Goal: Task Accomplishment & Management: Manage account settings

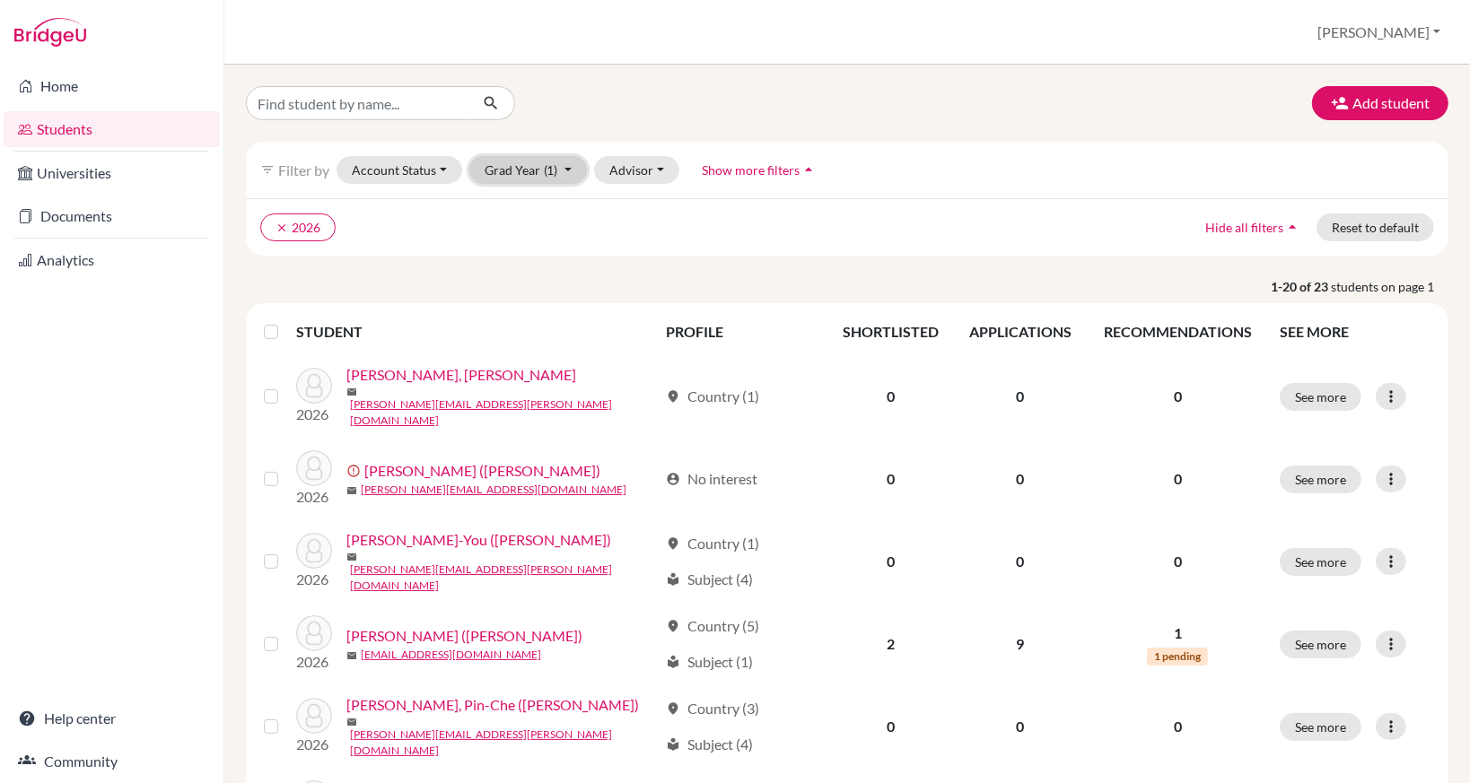
click at [553, 170] on span "(1)" at bounding box center [551, 169] width 14 height 15
click at [750, 227] on ul "clear 2026" at bounding box center [700, 228] width 880 height 28
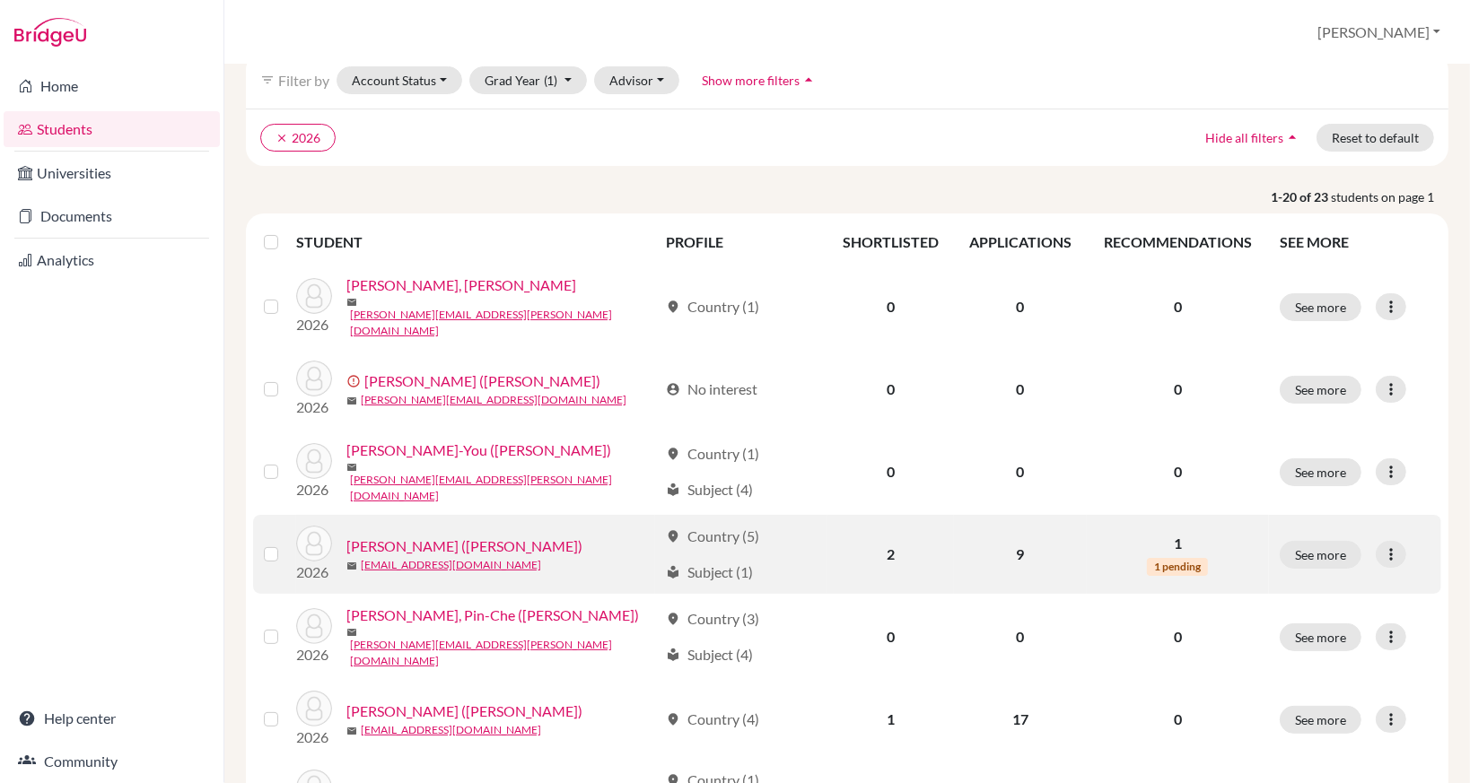
scroll to position [179, 0]
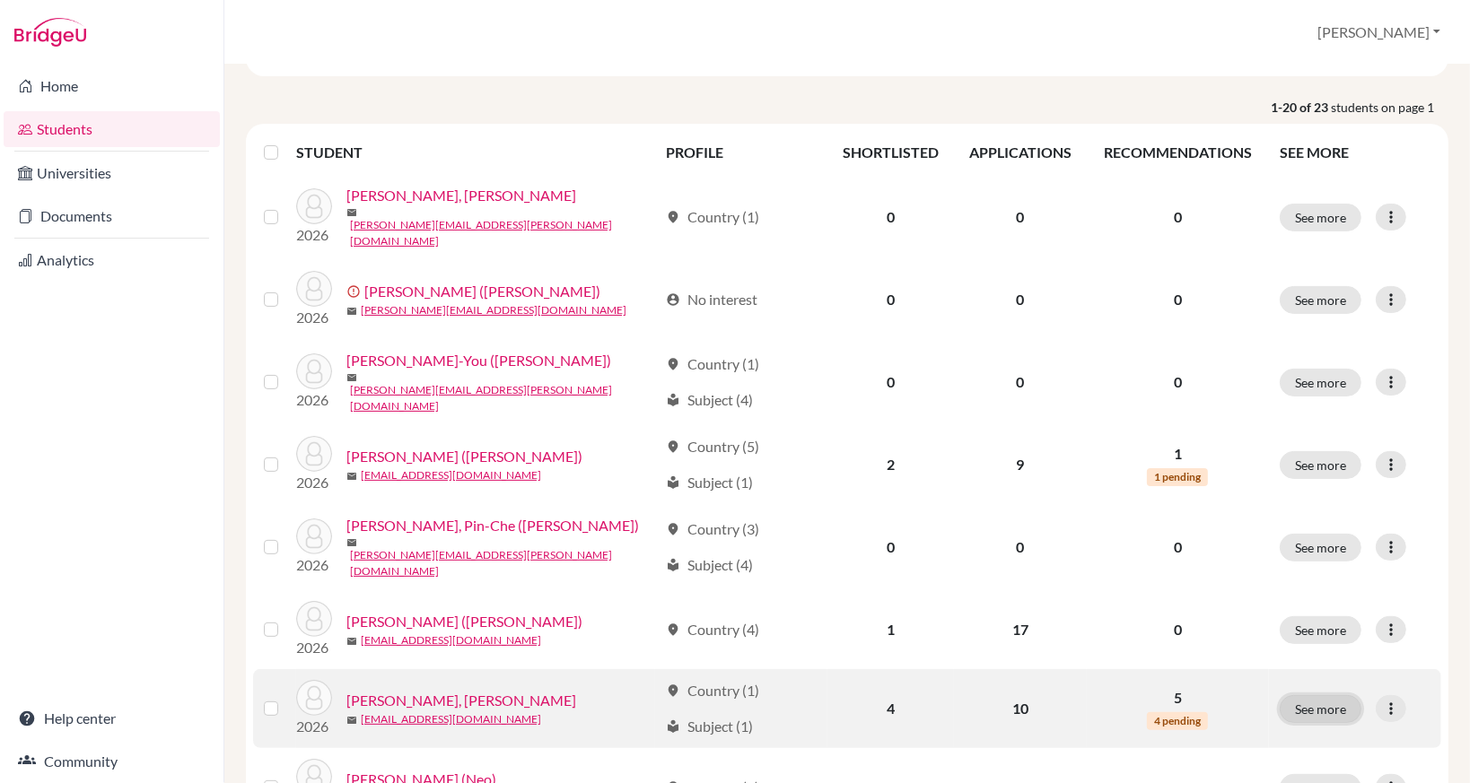
click at [1322, 695] on button "See more" at bounding box center [1321, 709] width 82 height 28
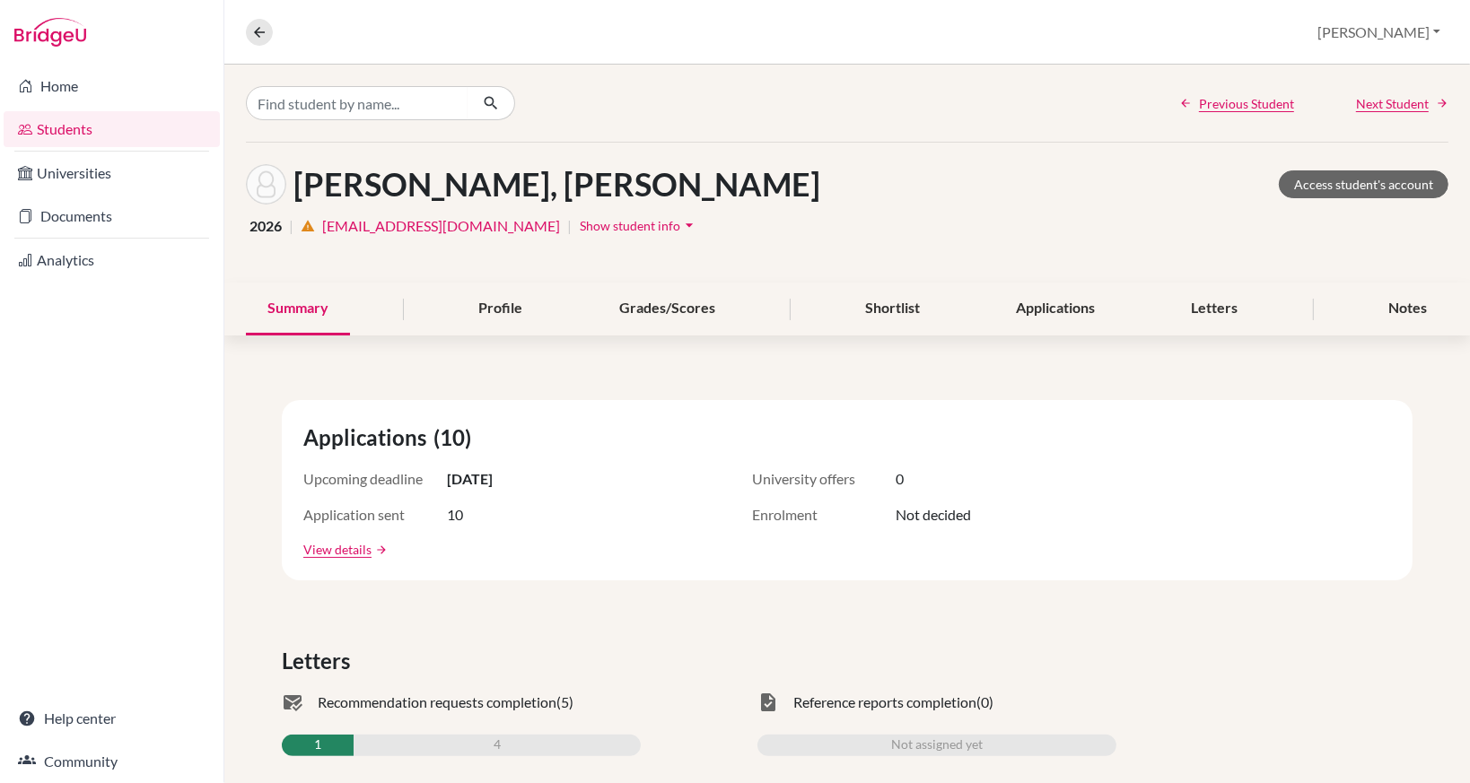
scroll to position [359, 0]
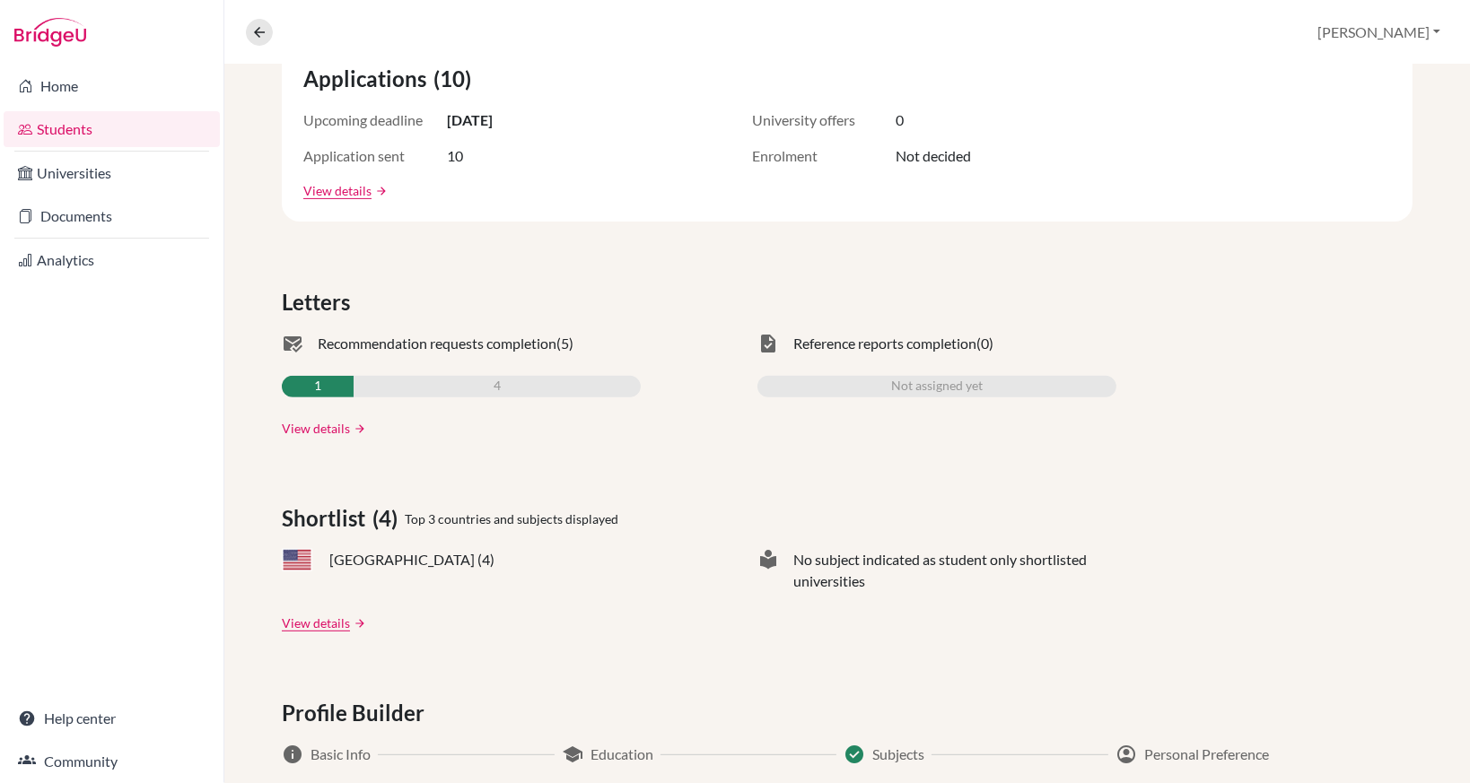
click at [310, 429] on link "View details" at bounding box center [316, 428] width 68 height 19
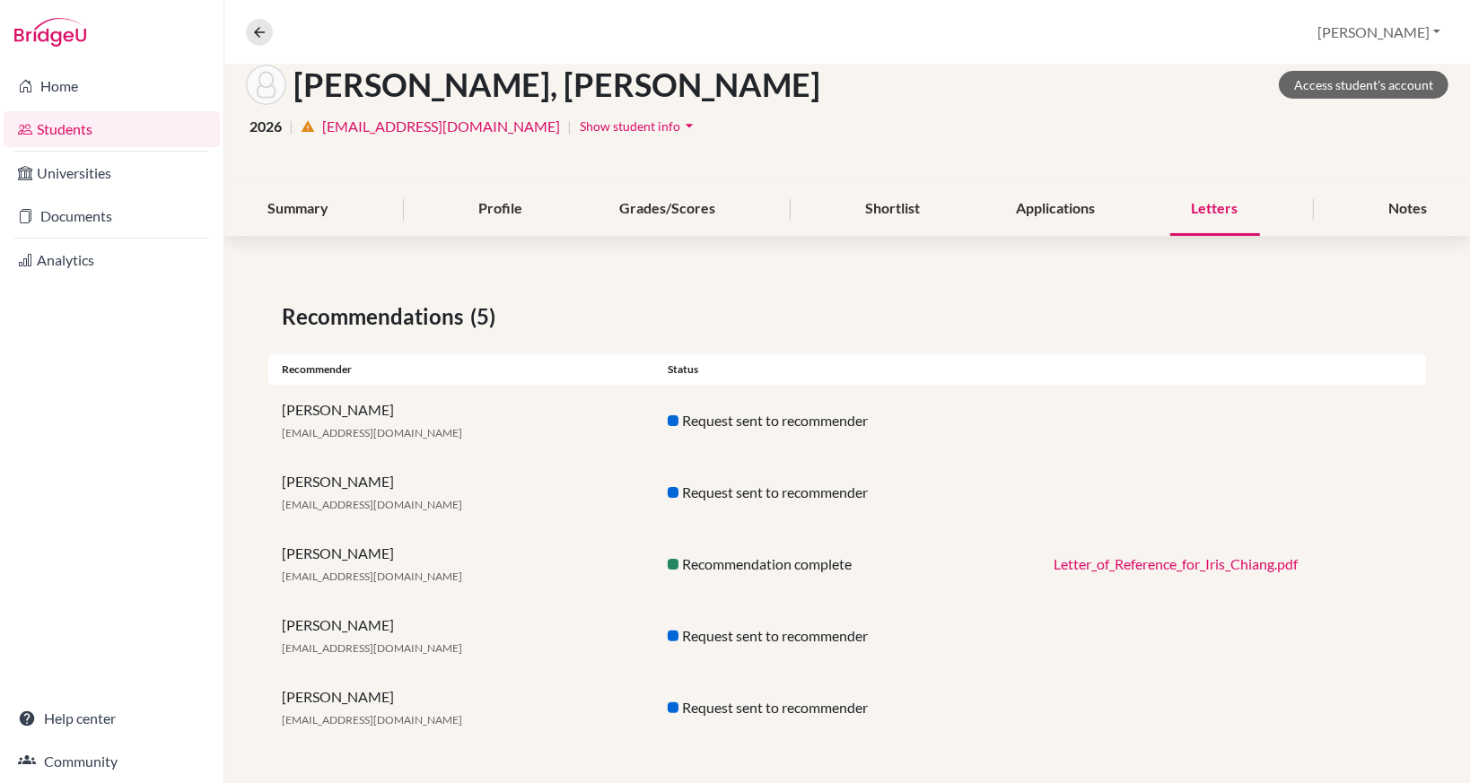
scroll to position [101, 0]
click at [844, 492] on div "Request sent to recommender" at bounding box center [847, 491] width 386 height 22
click at [876, 492] on div "Request sent to recommender" at bounding box center [847, 491] width 386 height 22
click at [1412, 89] on link "Access student's account" at bounding box center [1364, 83] width 170 height 28
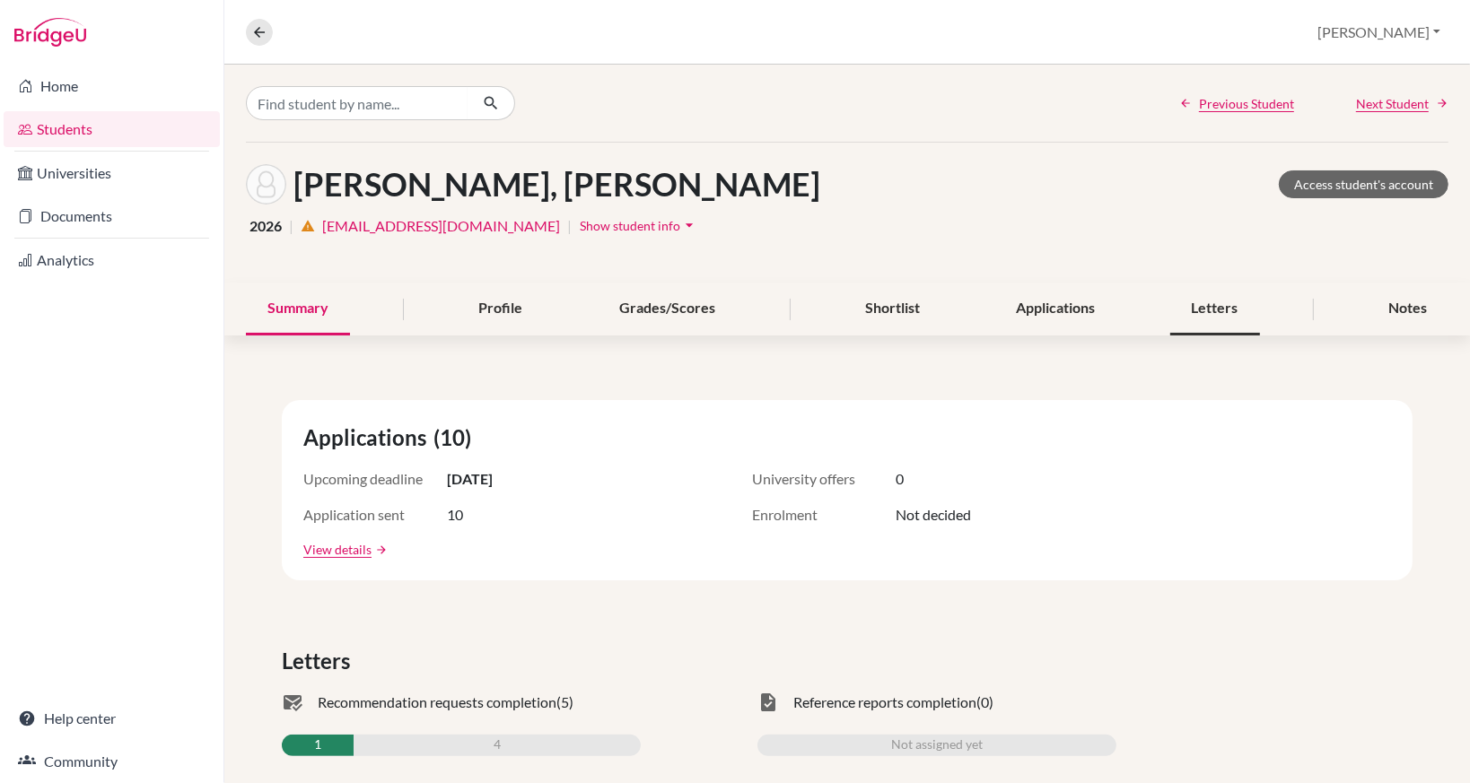
click at [1207, 310] on div "Letters" at bounding box center [1215, 309] width 90 height 53
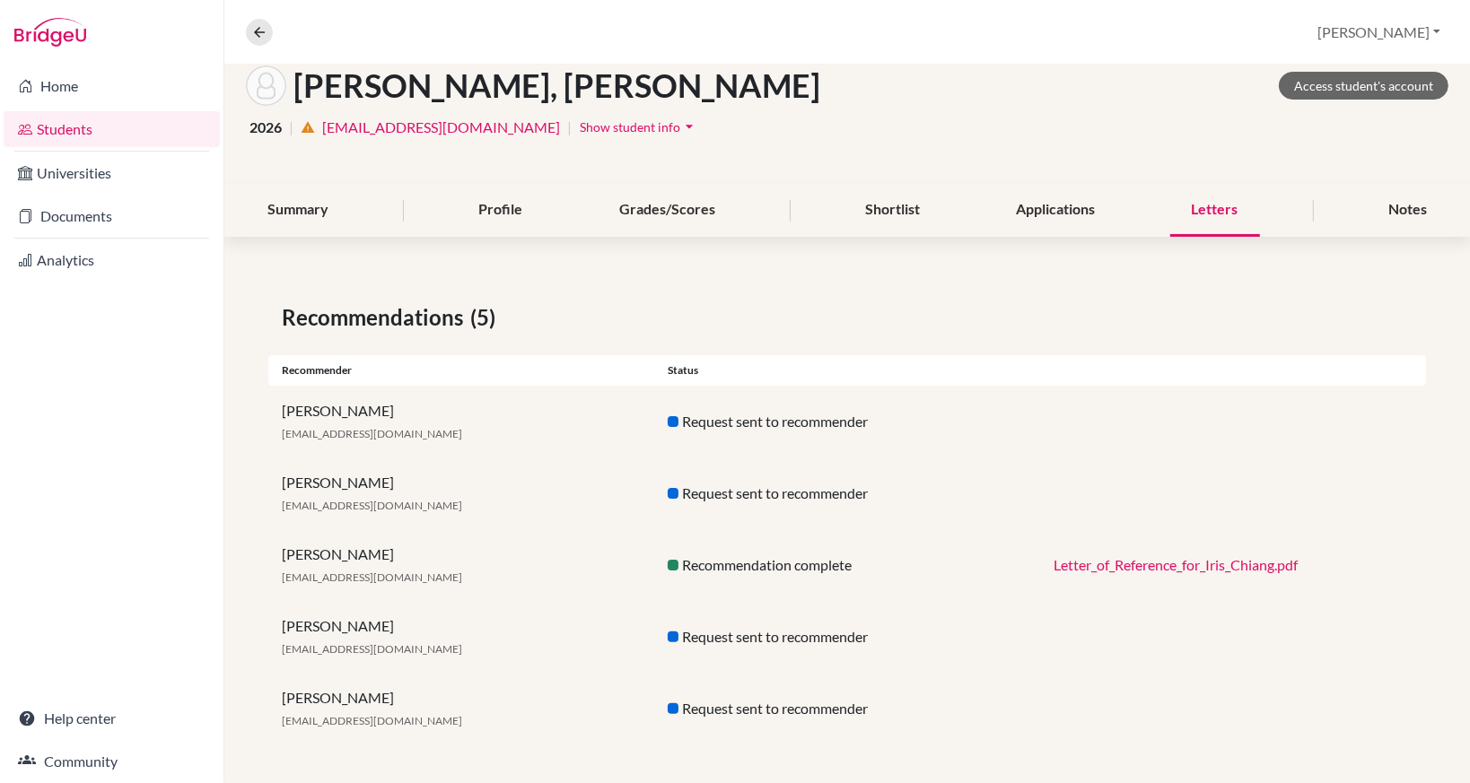
scroll to position [101, 0]
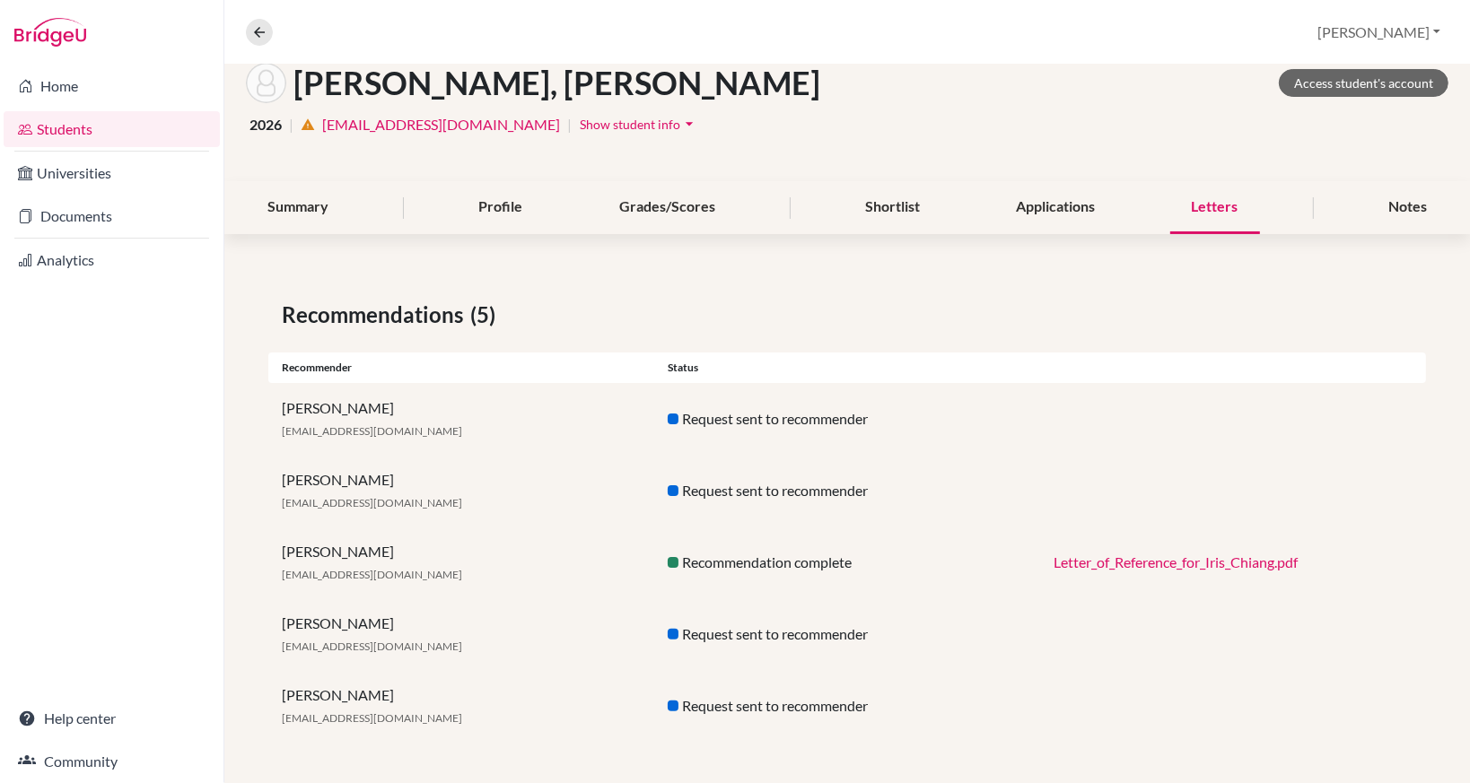
click at [1229, 556] on link "Letter_of_Reference_for_Iris_Chiang.pdf" at bounding box center [1176, 562] width 244 height 17
click at [1430, 30] on button "Lorita" at bounding box center [1378, 32] width 139 height 34
click at [1355, 149] on button "Log out" at bounding box center [1305, 145] width 142 height 29
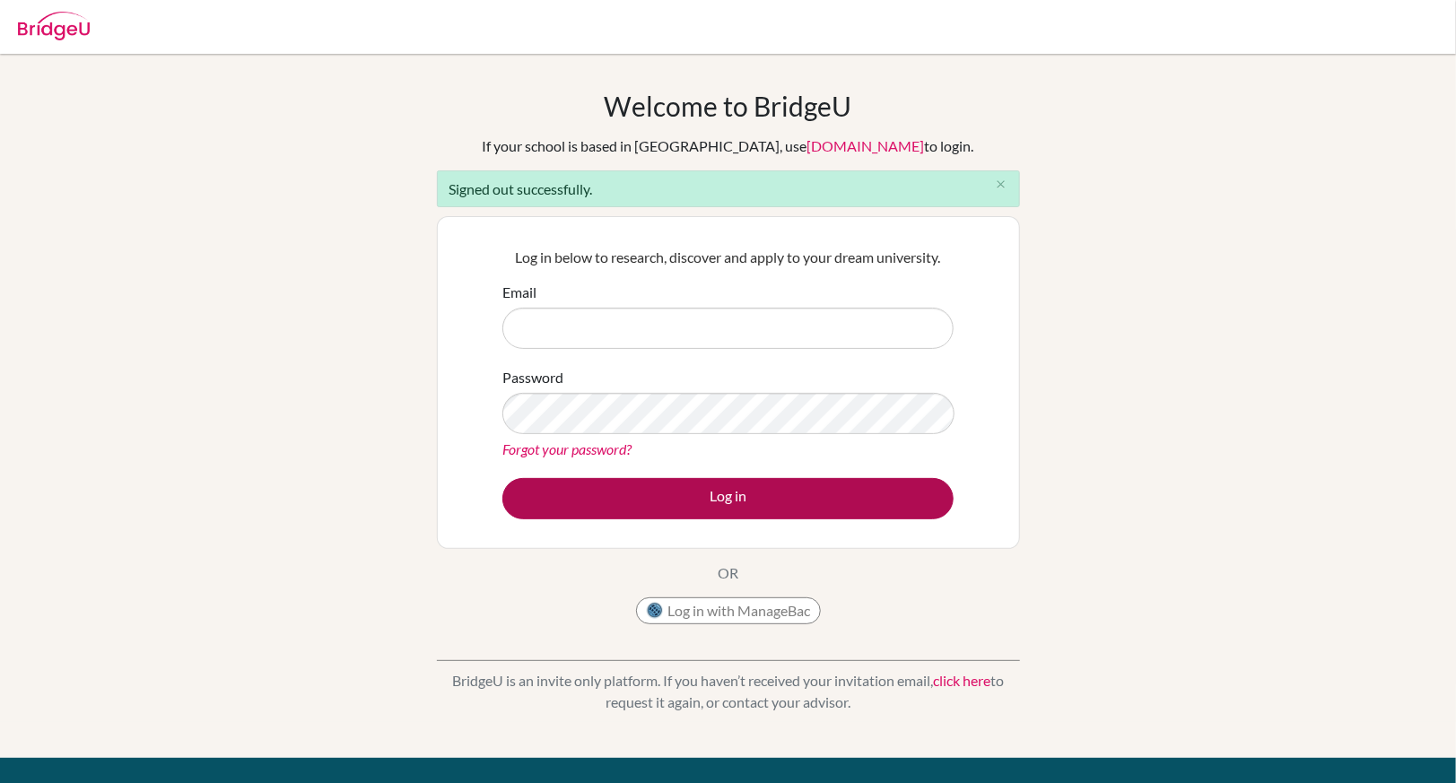
type input "[EMAIL_ADDRESS][DOMAIN_NAME]"
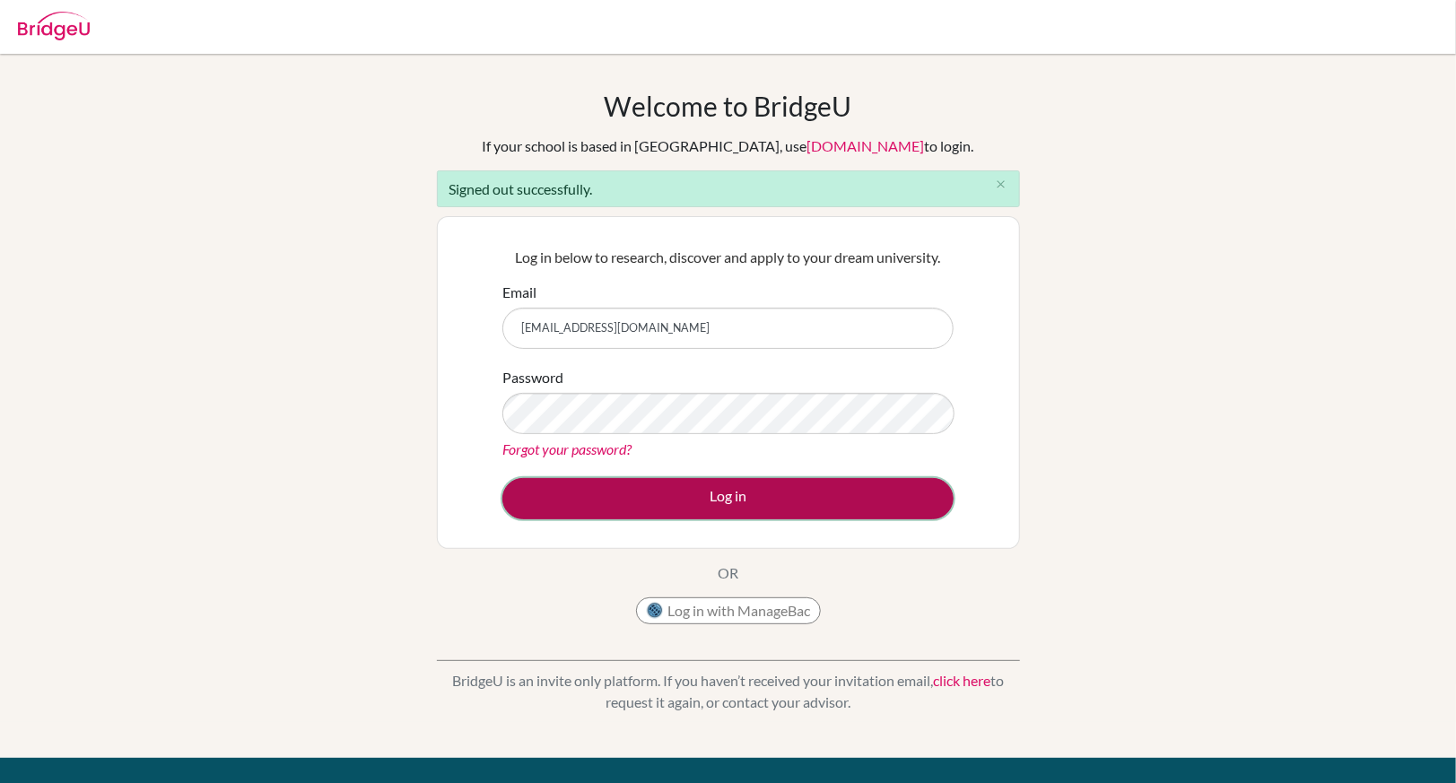
click at [633, 508] on button "Log in" at bounding box center [728, 498] width 451 height 41
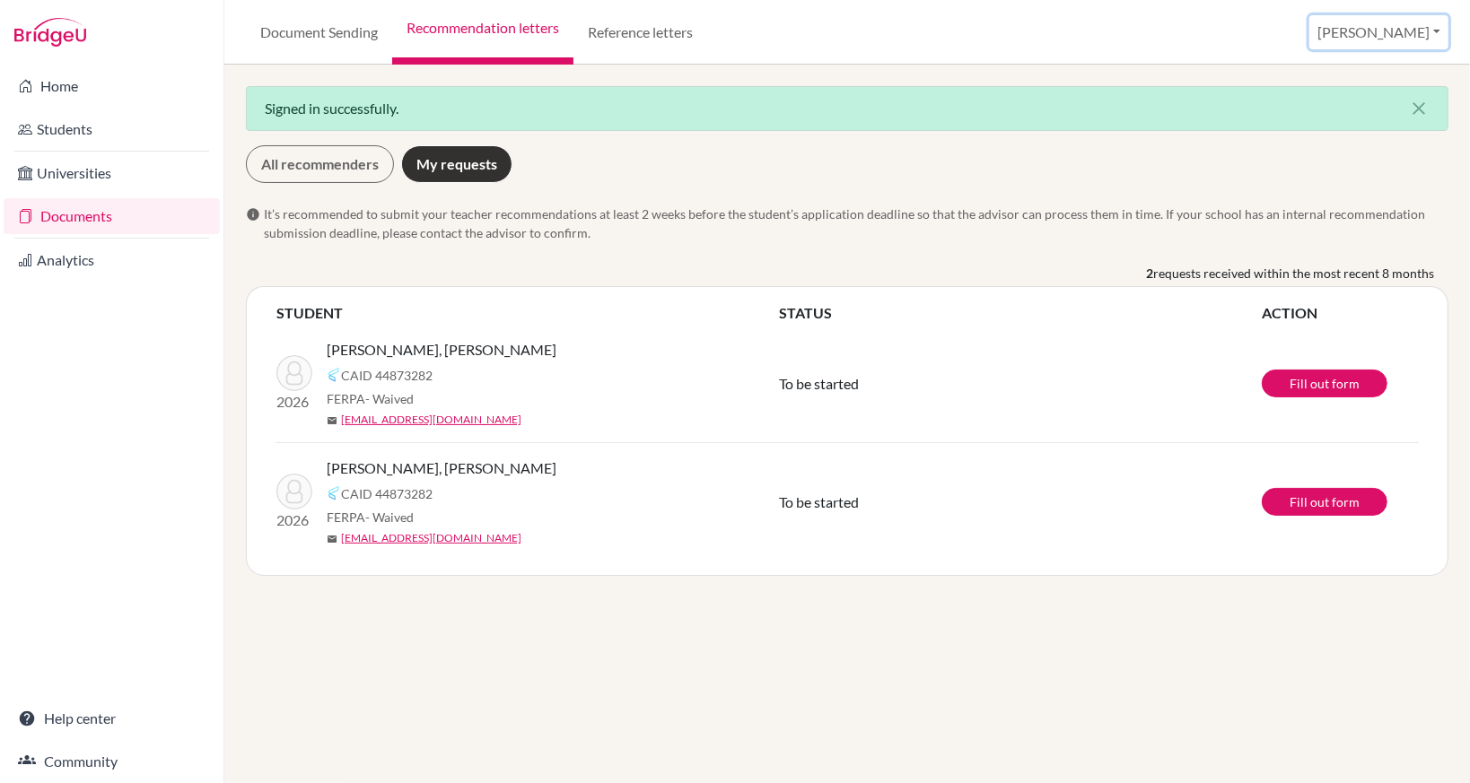
click at [1403, 28] on button "Lorita" at bounding box center [1378, 32] width 139 height 34
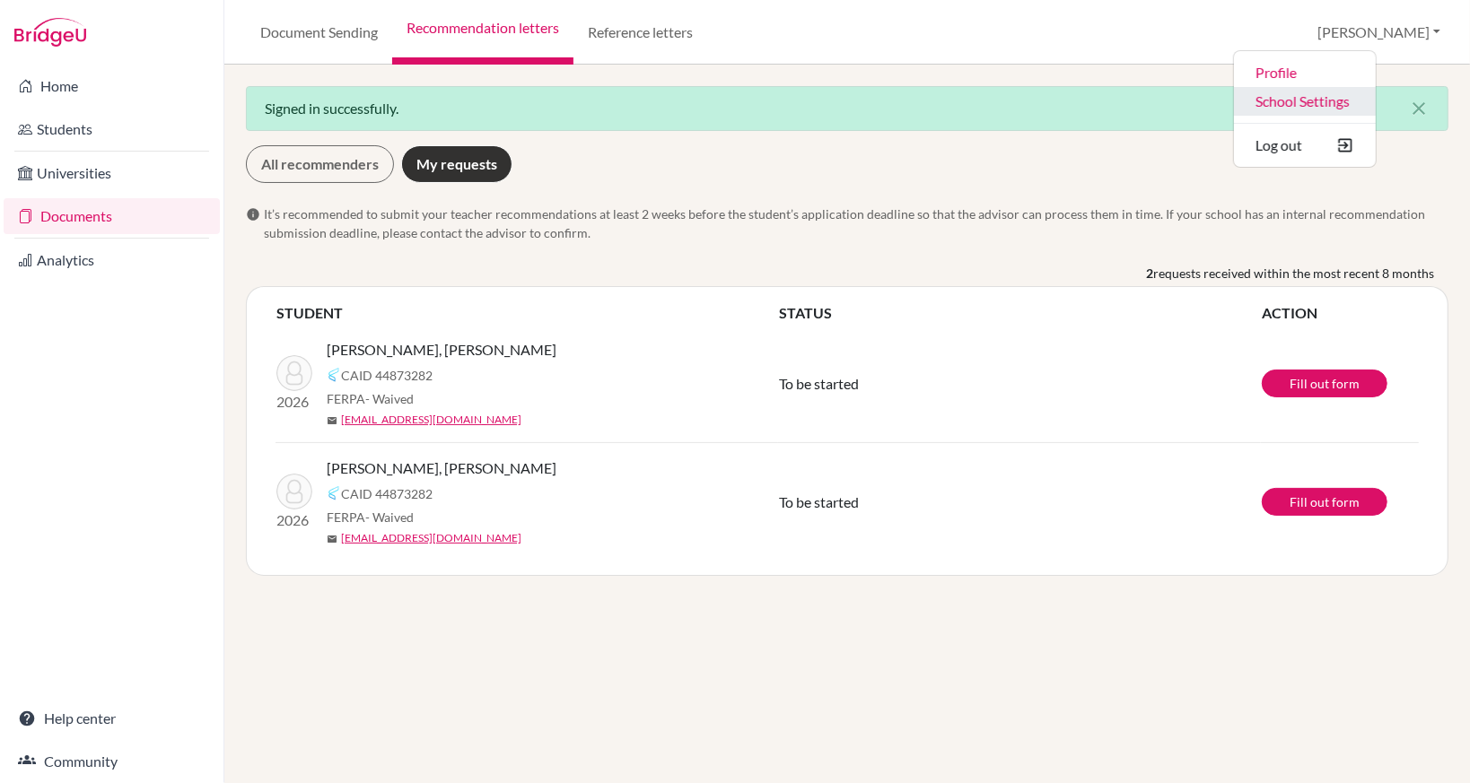
click at [1376, 102] on link "School Settings" at bounding box center [1305, 101] width 142 height 29
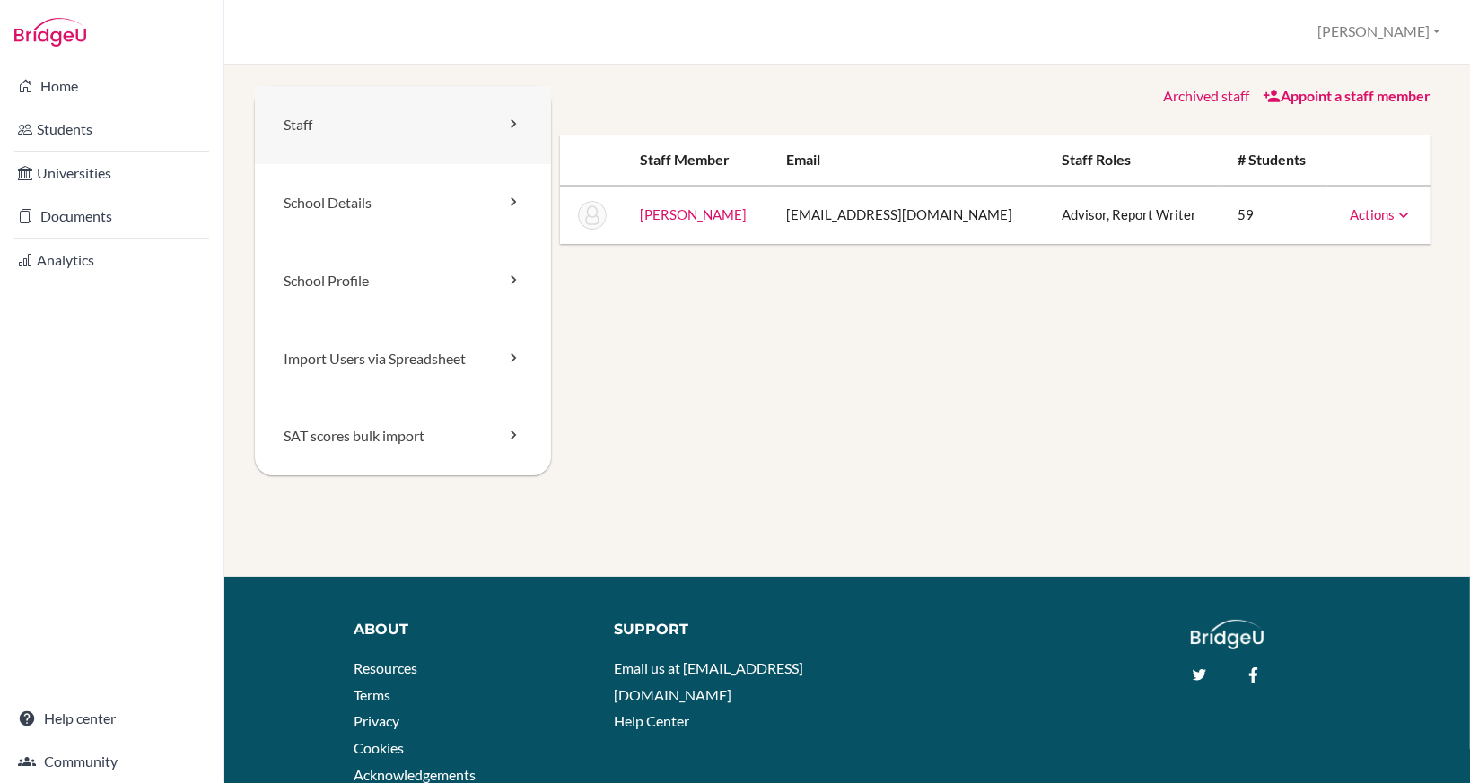
click at [363, 127] on link "Staff" at bounding box center [403, 125] width 296 height 78
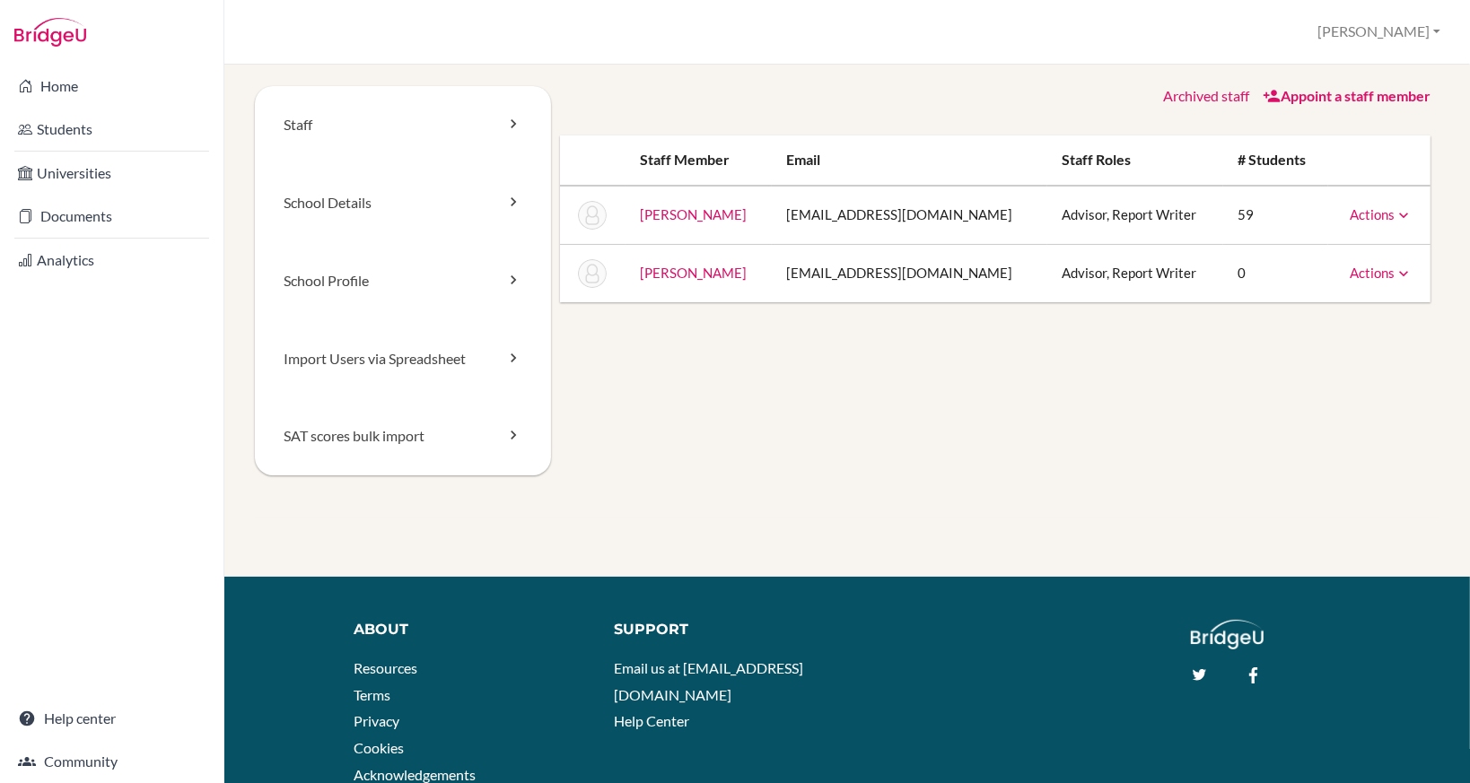
click at [1354, 271] on link "Actions" at bounding box center [1381, 273] width 63 height 16
click at [86, 134] on link "Students" at bounding box center [112, 129] width 216 height 36
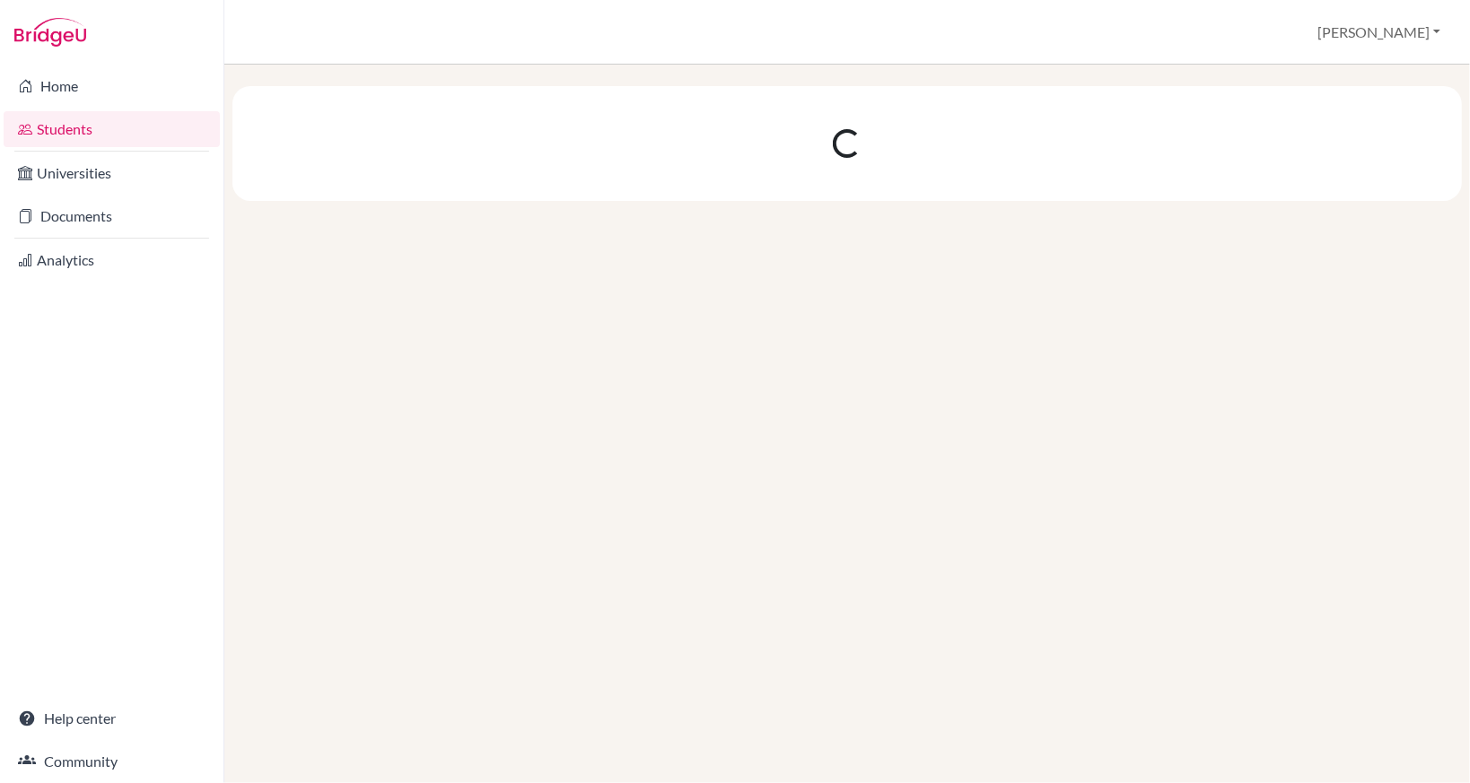
click at [88, 223] on link "Documents" at bounding box center [112, 216] width 216 height 36
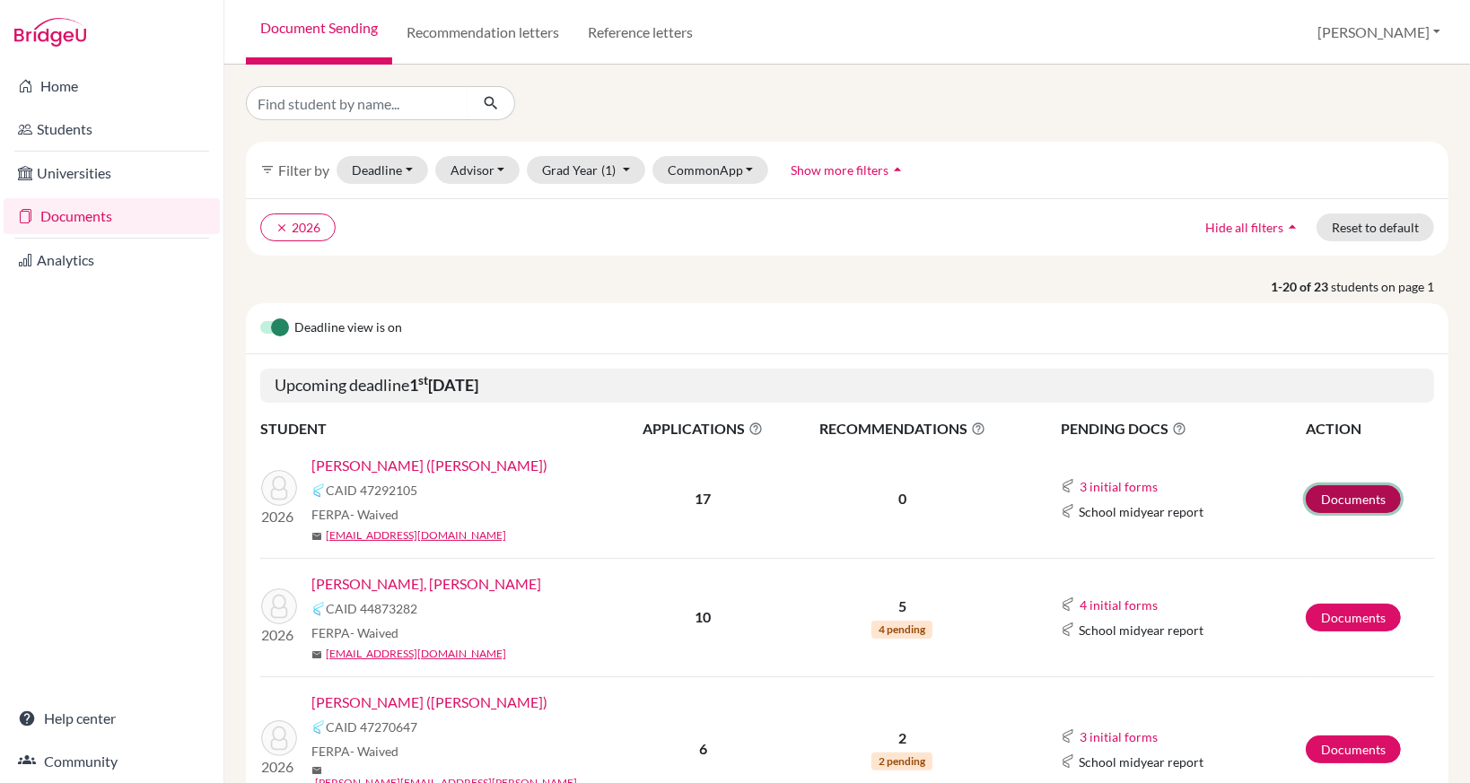
click at [1364, 499] on link "Documents" at bounding box center [1353, 499] width 95 height 28
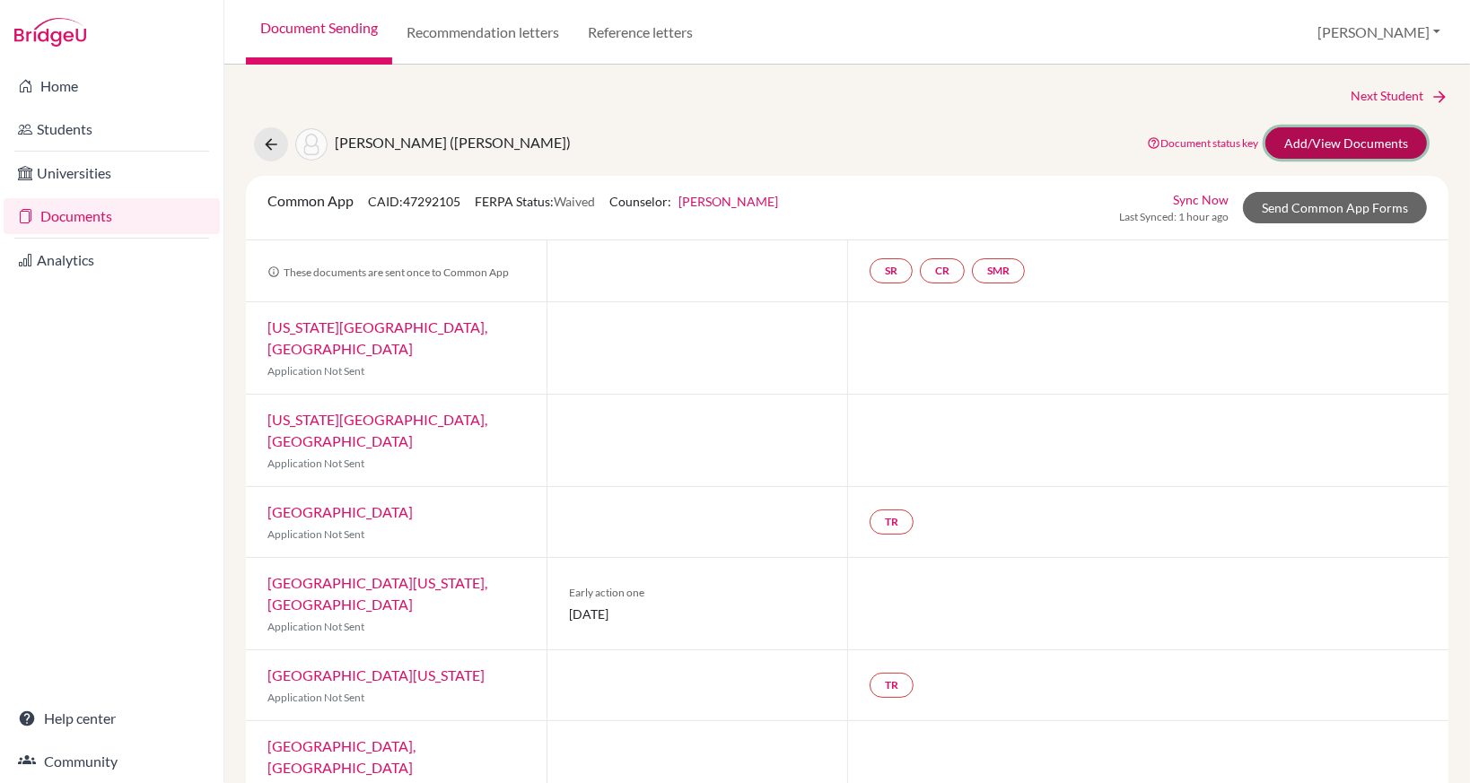
click at [1337, 144] on link "Add/View Documents" at bounding box center [1346, 142] width 162 height 31
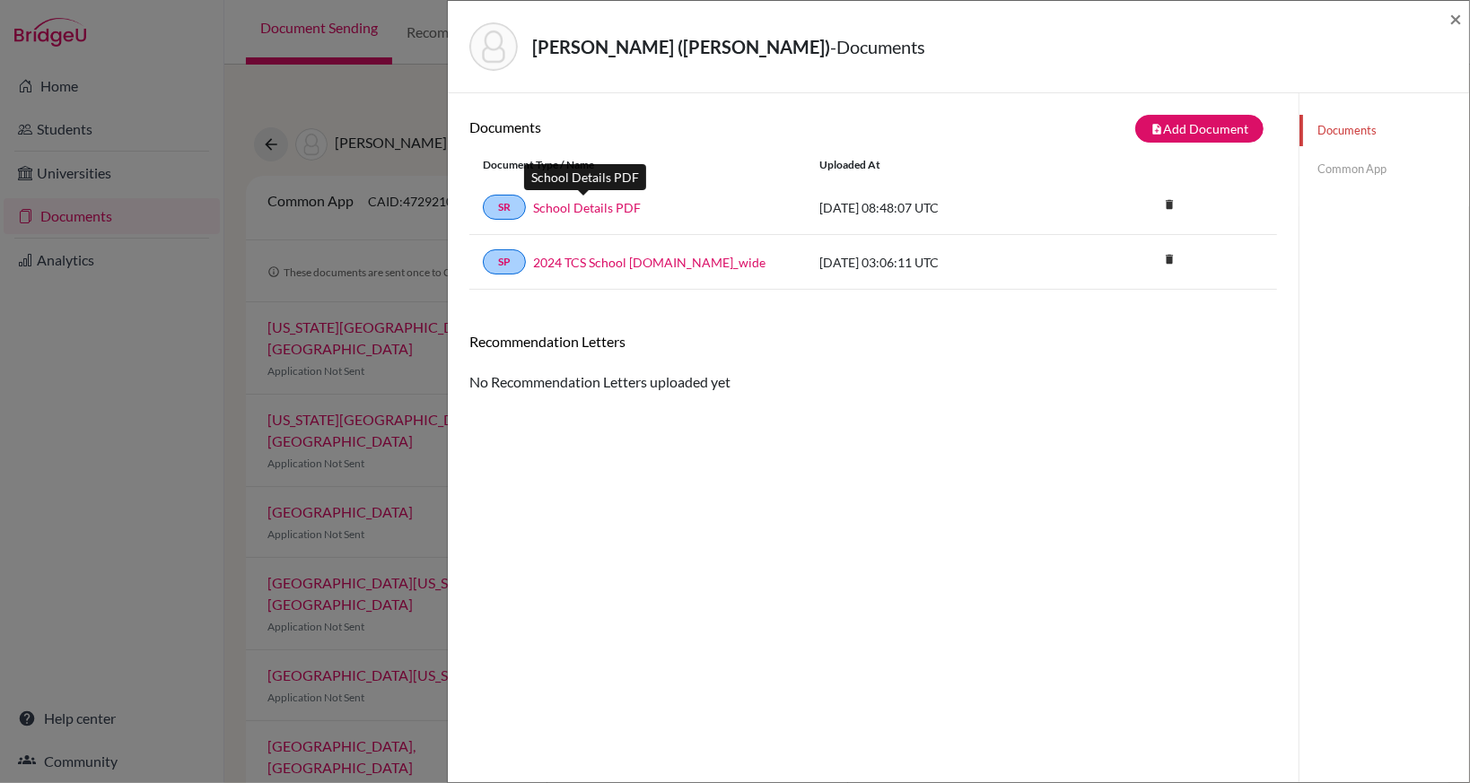
click at [587, 206] on link "School Details PDF" at bounding box center [587, 207] width 108 height 19
click at [1361, 165] on link "Common App" at bounding box center [1384, 168] width 170 height 31
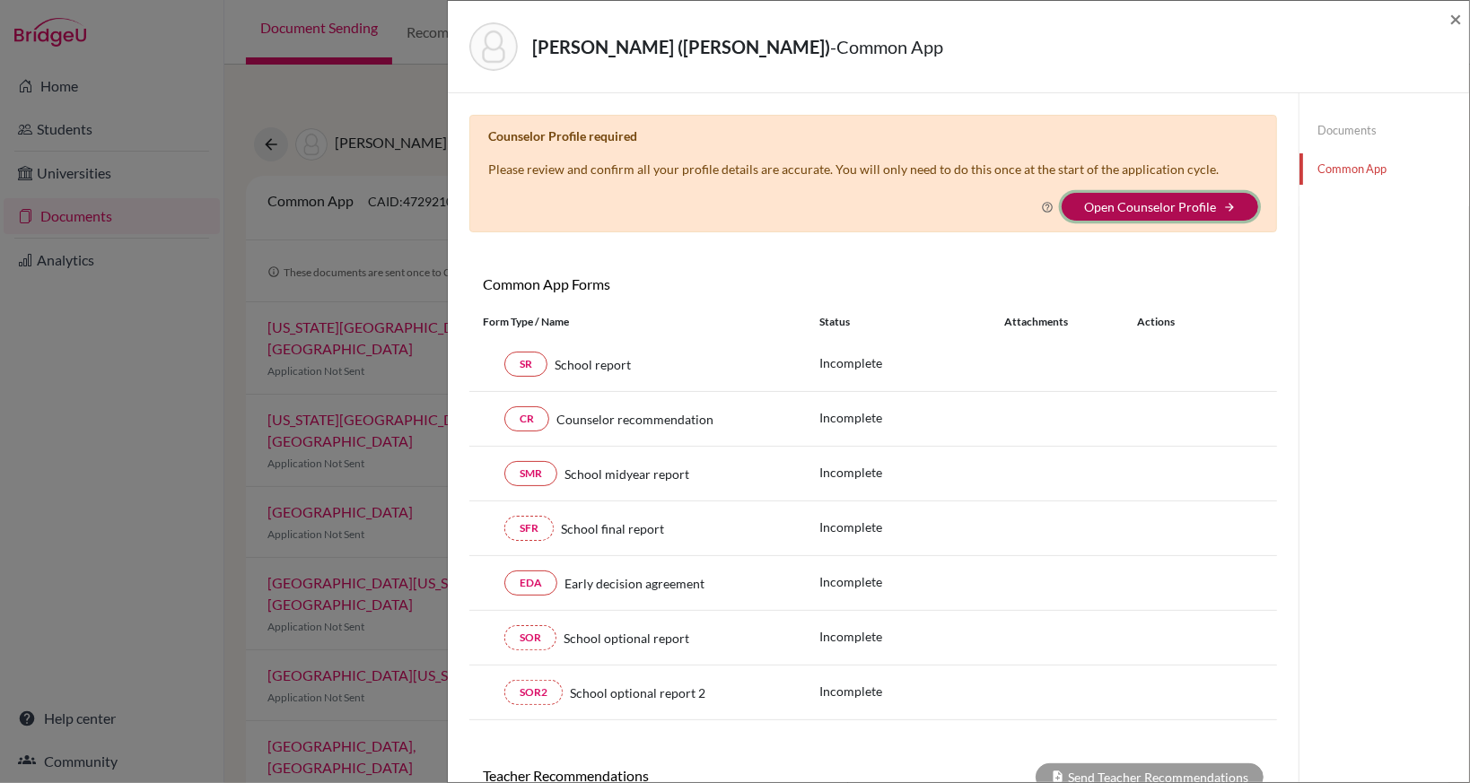
click at [1227, 202] on button "Open Counselor Profile arrow_forward" at bounding box center [1160, 207] width 197 height 28
click at [1141, 201] on link "Open Counselor Profile" at bounding box center [1150, 206] width 132 height 15
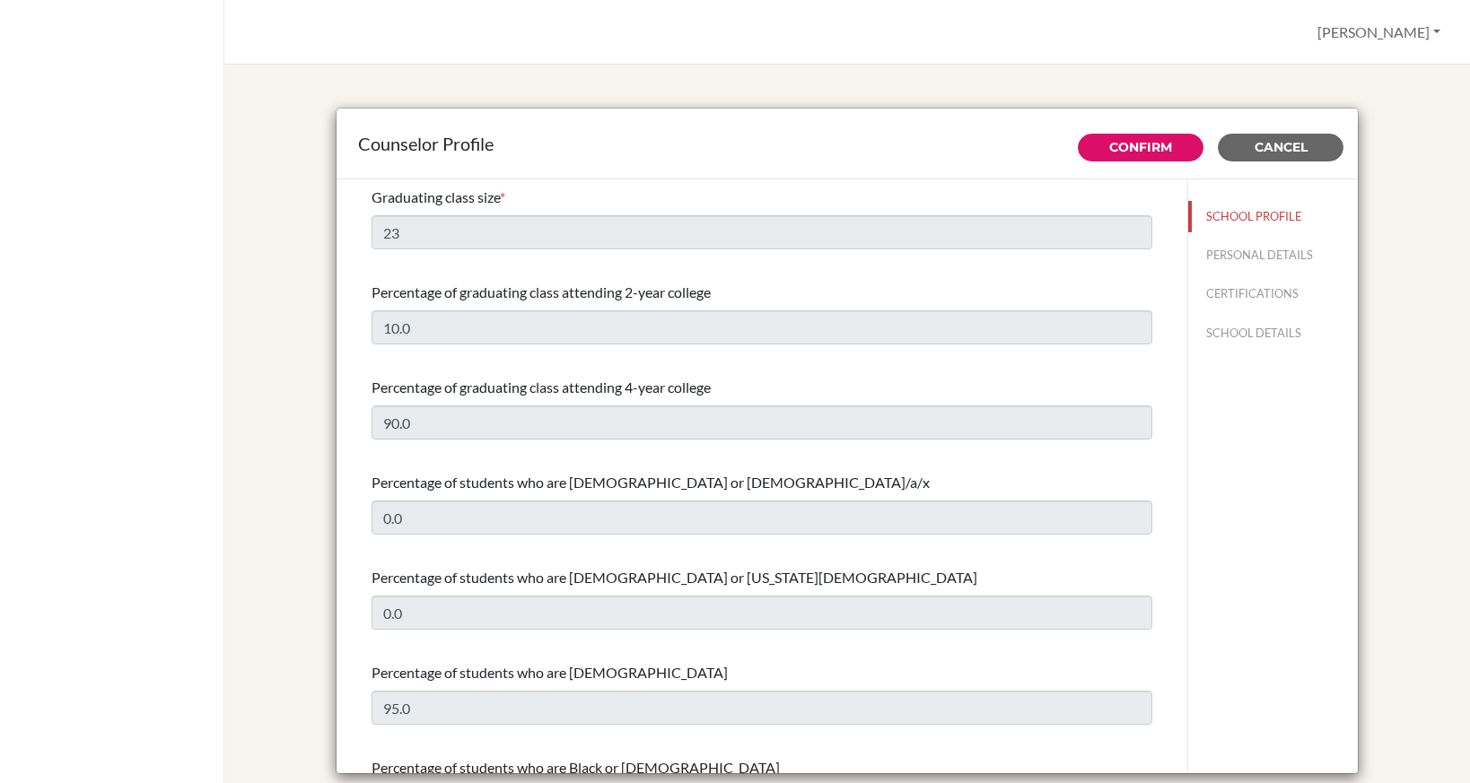
select select "0"
select select "321772"
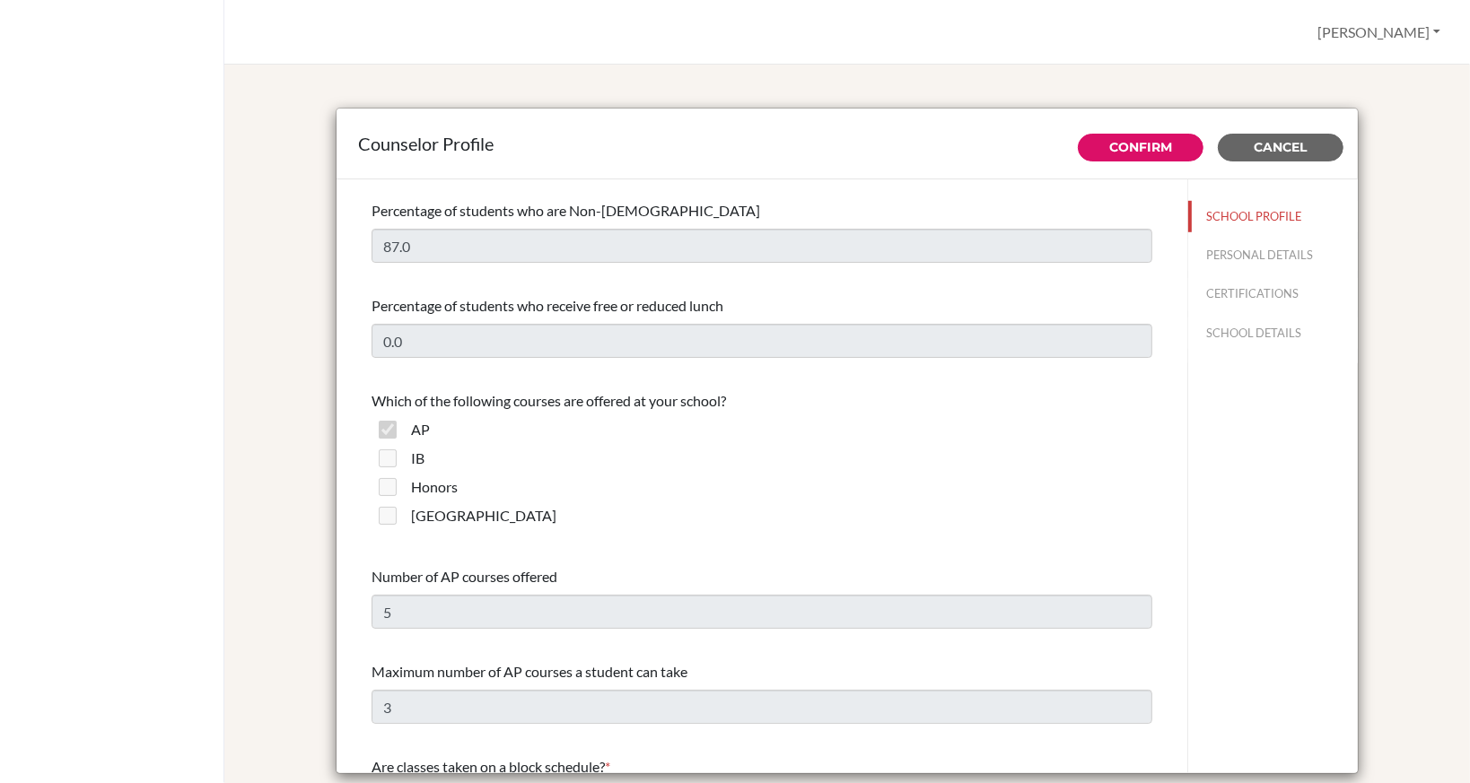
scroll to position [769, 0]
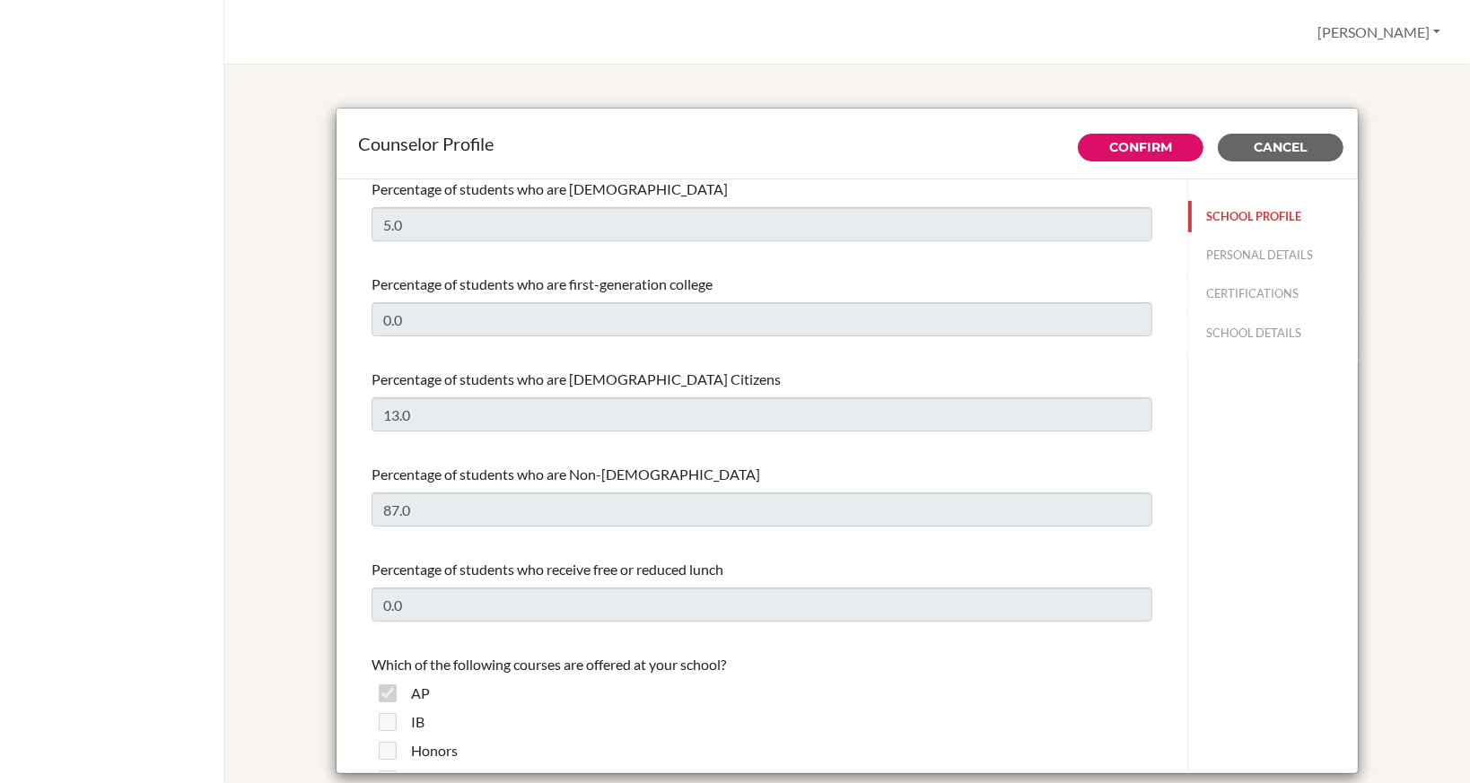
click at [1260, 228] on button "SCHOOL PROFILE" at bounding box center [1273, 216] width 170 height 31
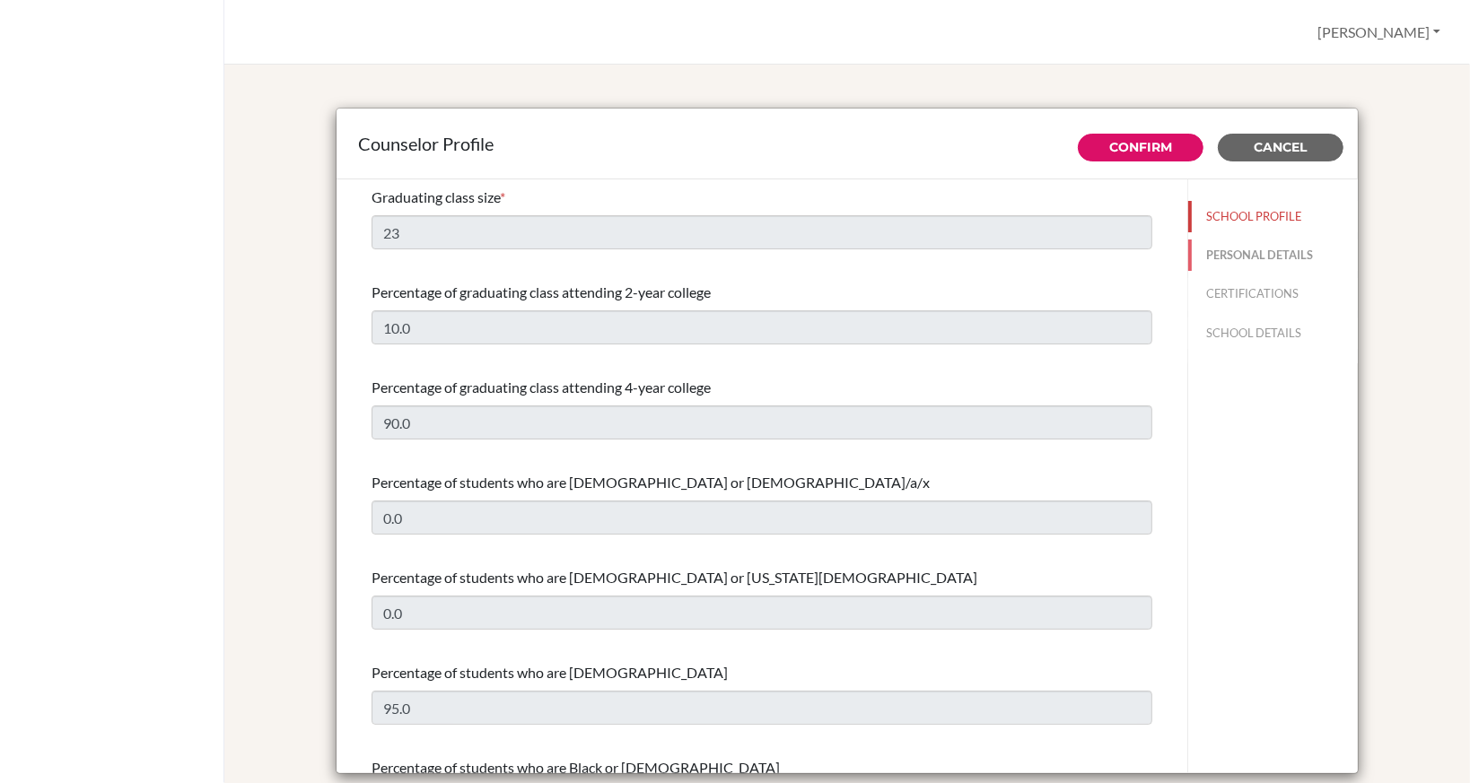
click at [1253, 255] on button "PERSONAL DETAILS" at bounding box center [1273, 255] width 170 height 31
type input "[PERSON_NAME]"
type input "Director of University Counselling"
type input "886.0911678955"
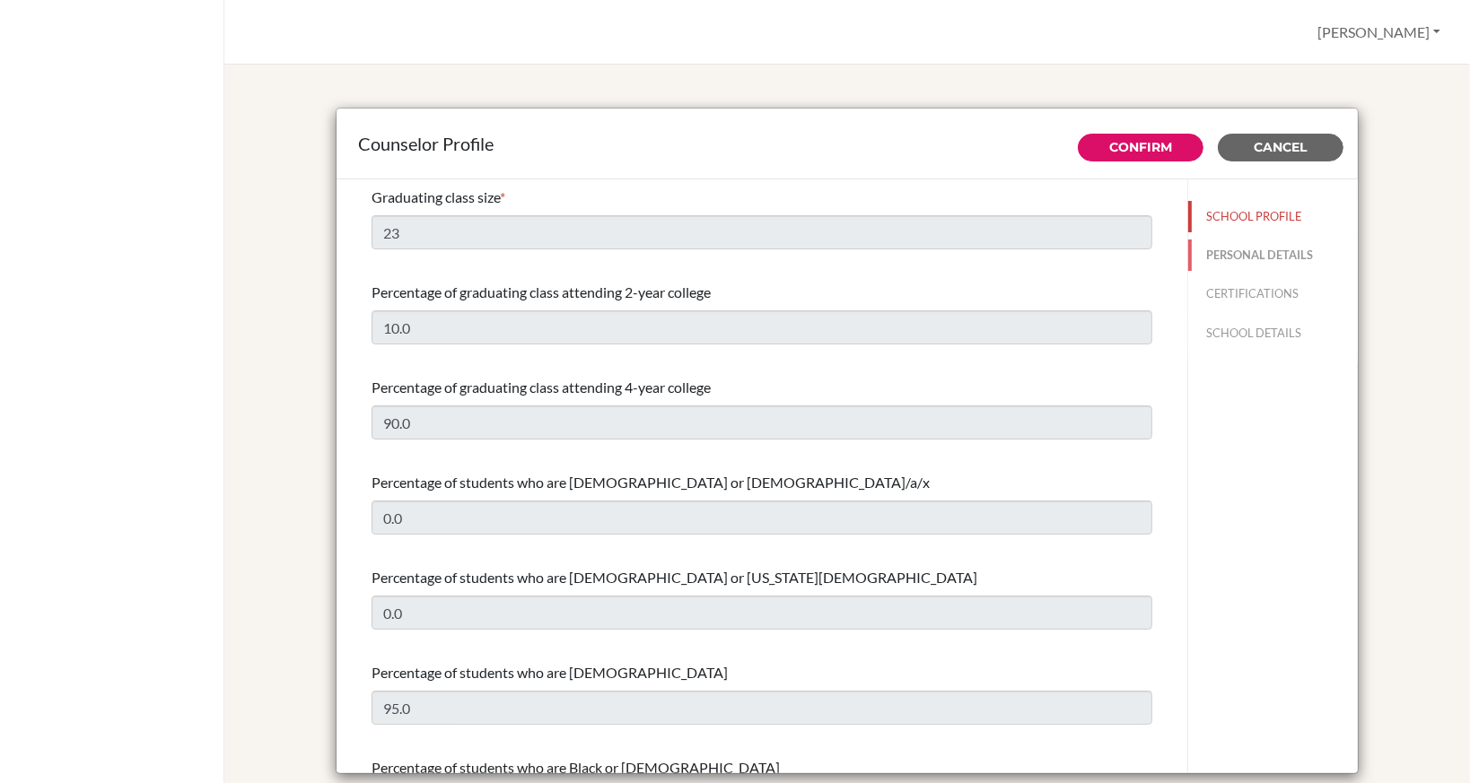
type input "chiulorita@tcs.ntpc.edu.tw"
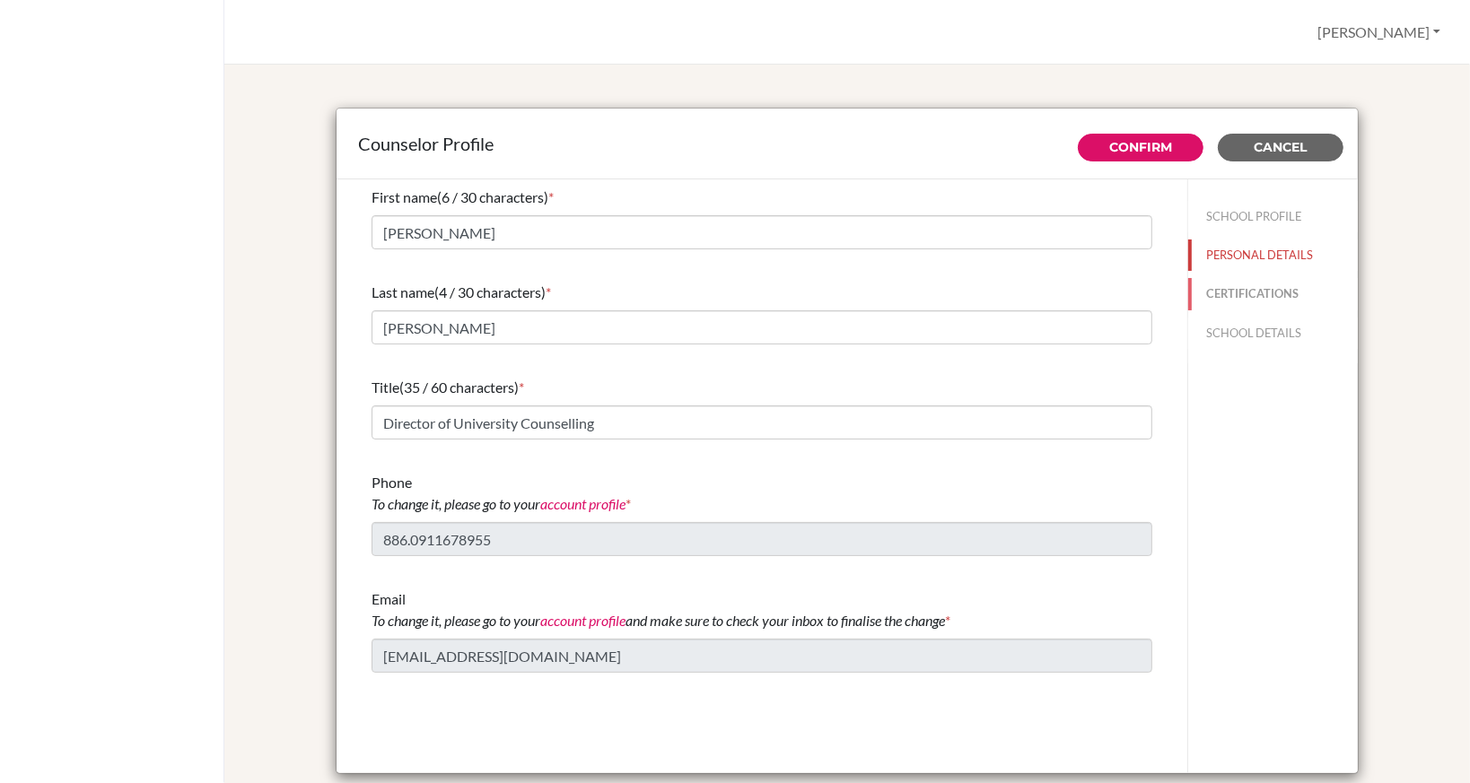
click at [1246, 302] on button "CERTIFICATIONS" at bounding box center [1273, 293] width 170 height 31
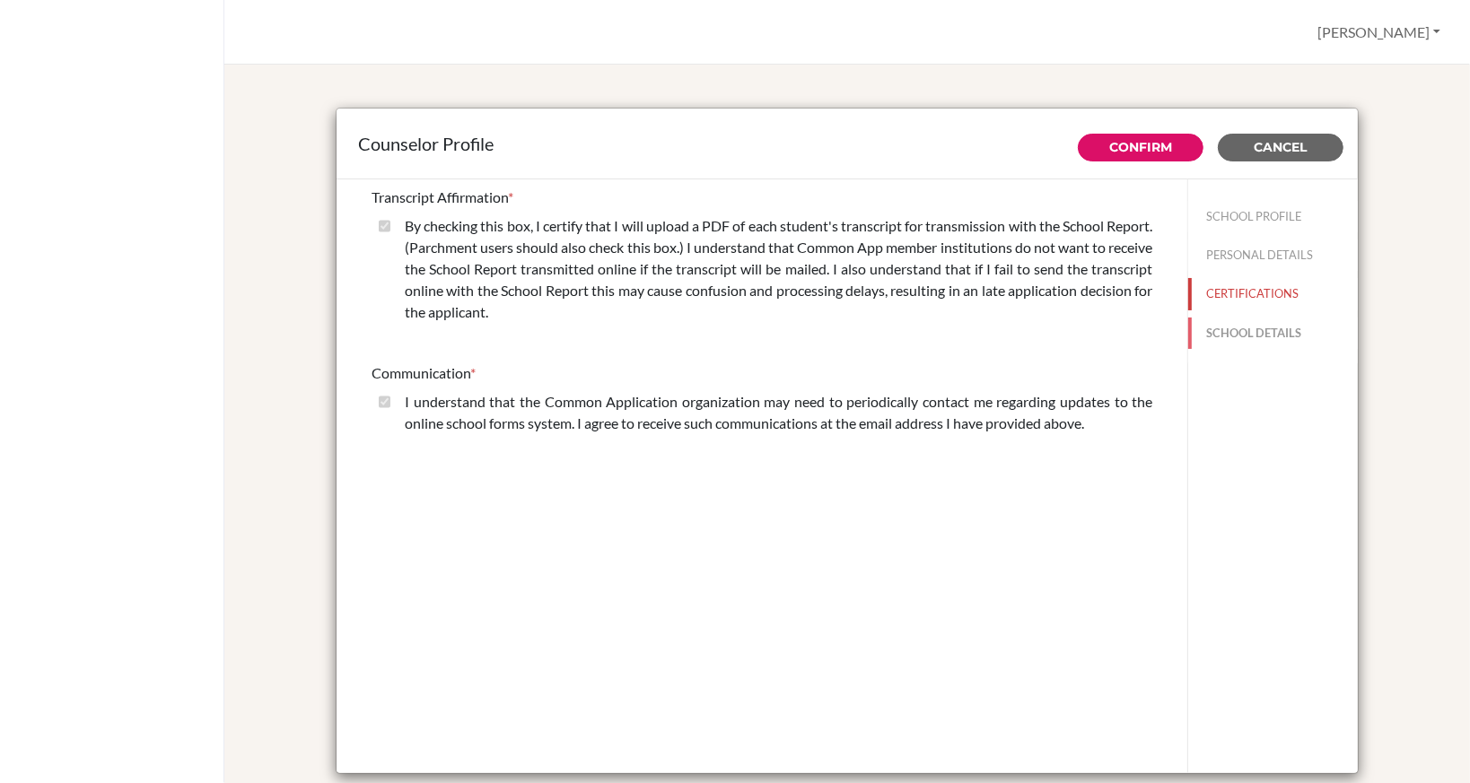
click at [1246, 339] on button "SCHOOL DETAILS" at bounding box center [1273, 333] width 170 height 31
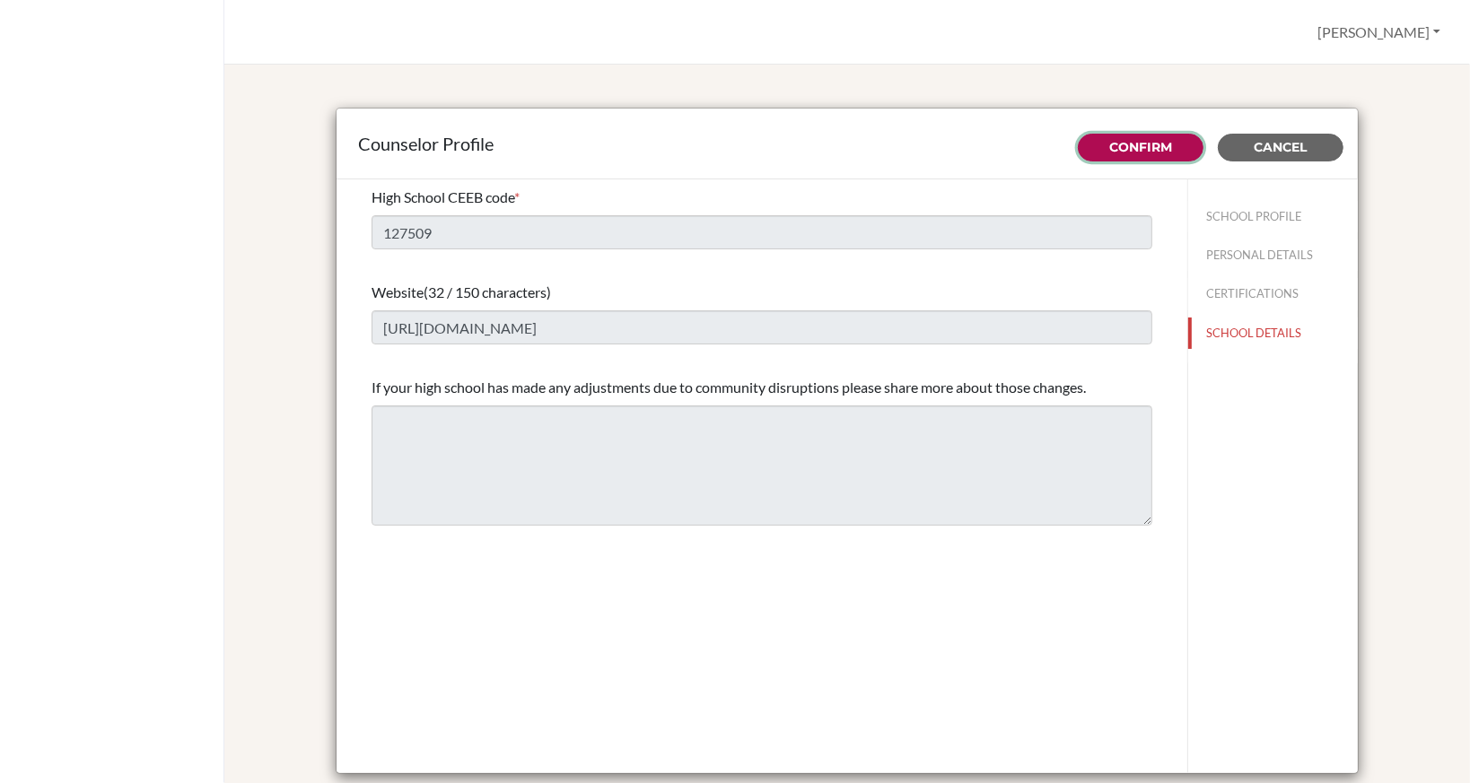
click at [1123, 155] on button "Confirm" at bounding box center [1141, 148] width 126 height 28
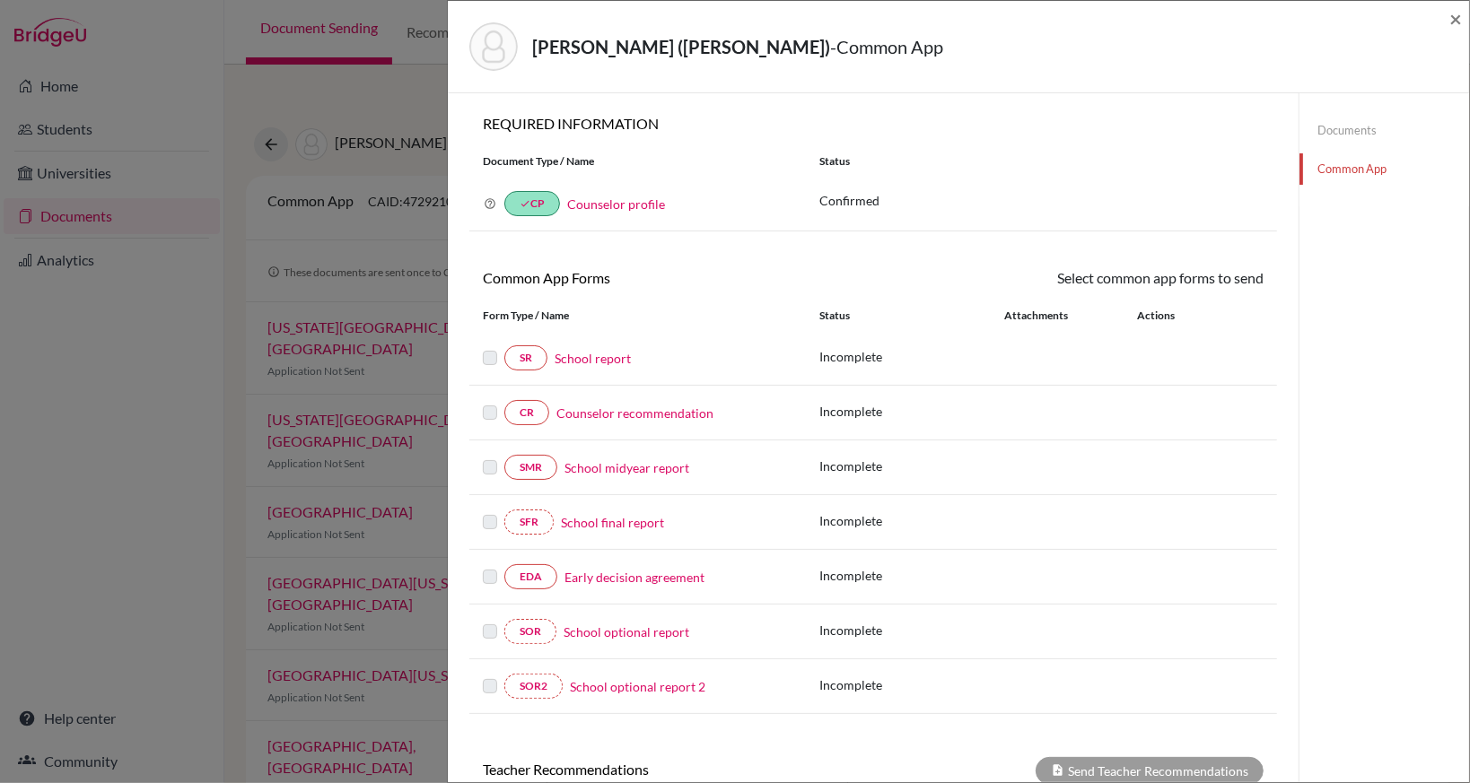
click at [582, 357] on link "School report" at bounding box center [593, 358] width 76 height 19
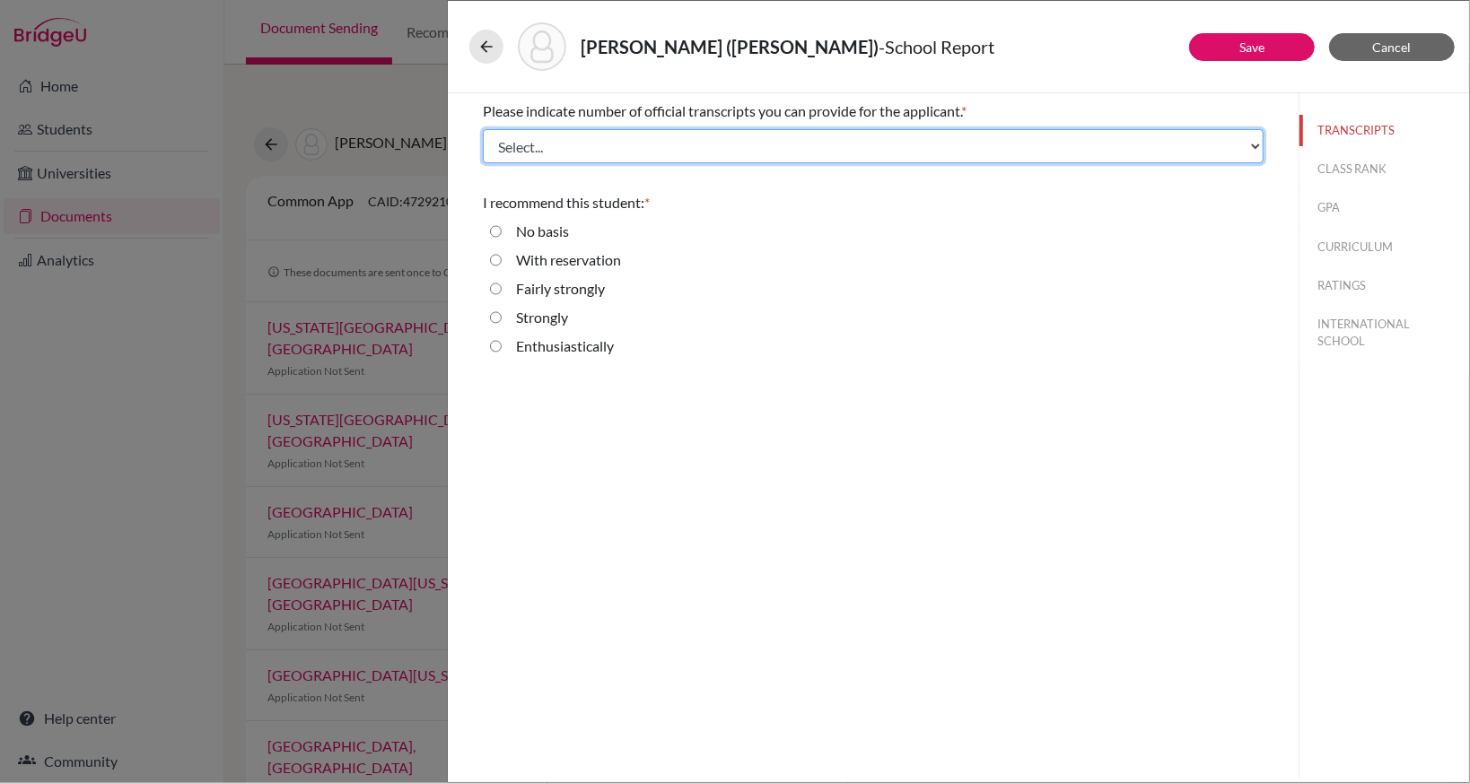
click at [715, 150] on select "Select... 1 2 3 4" at bounding box center [873, 146] width 781 height 34
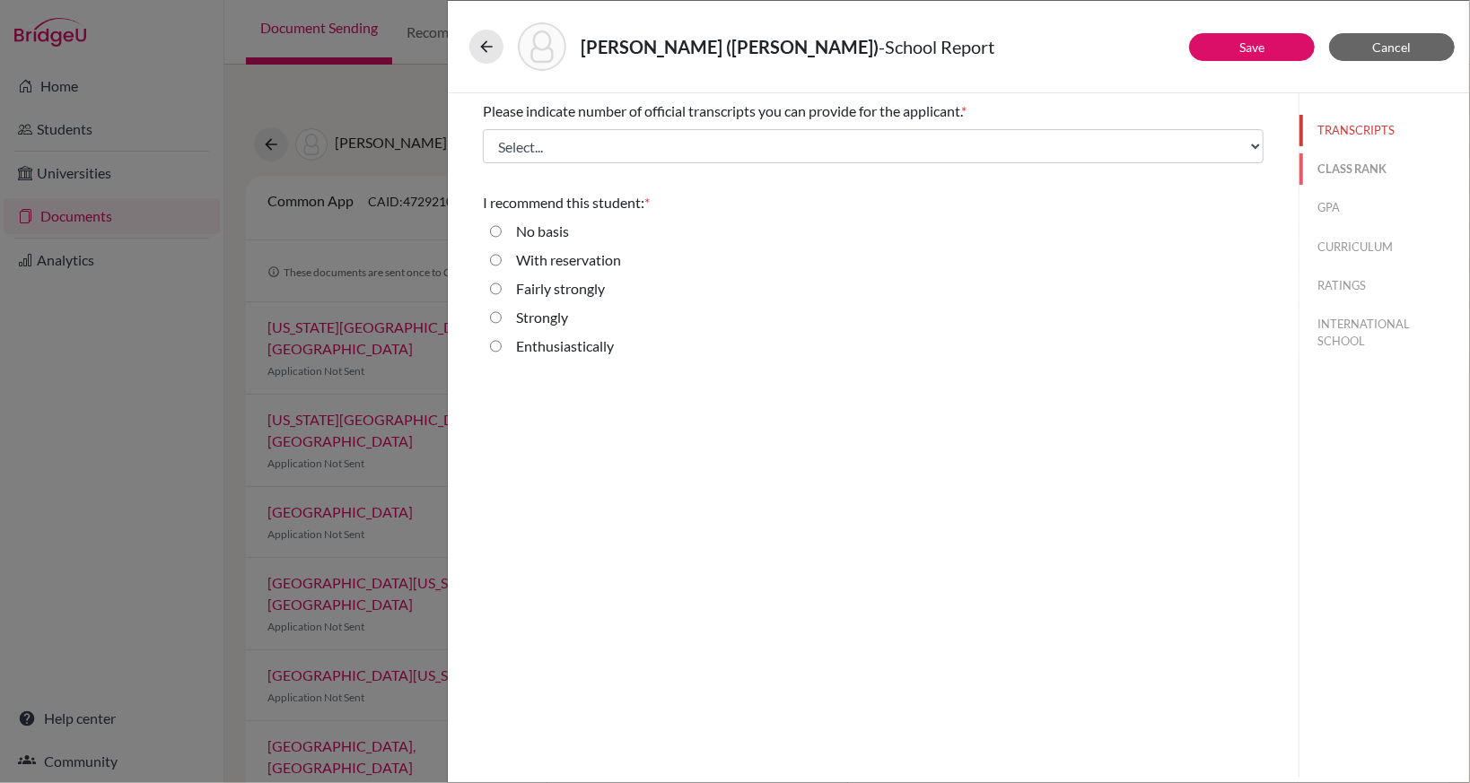
click at [1347, 180] on button "CLASS RANK" at bounding box center [1384, 168] width 170 height 31
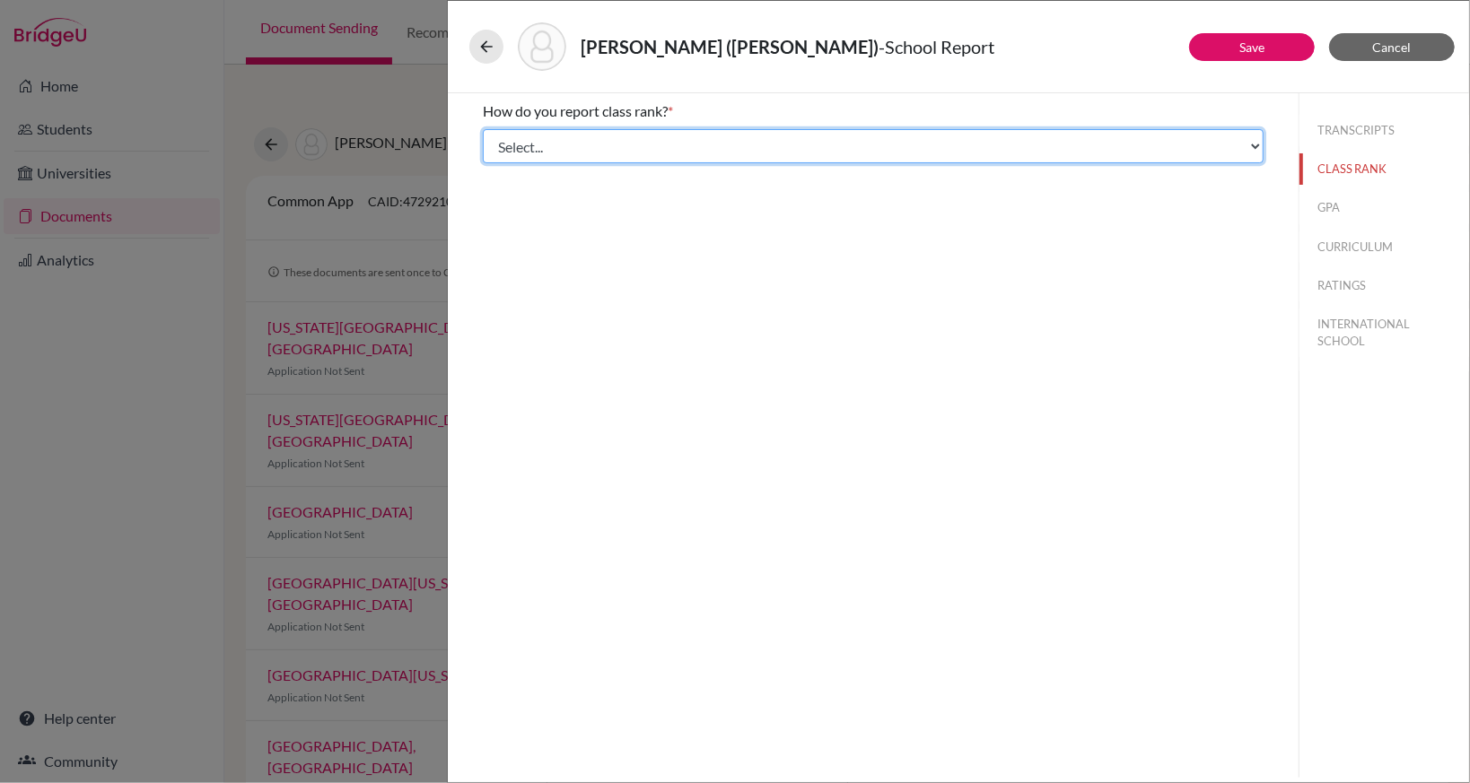
click at [714, 153] on select "Select... Exact Decile Quintile Quartile None" at bounding box center [873, 146] width 781 height 34
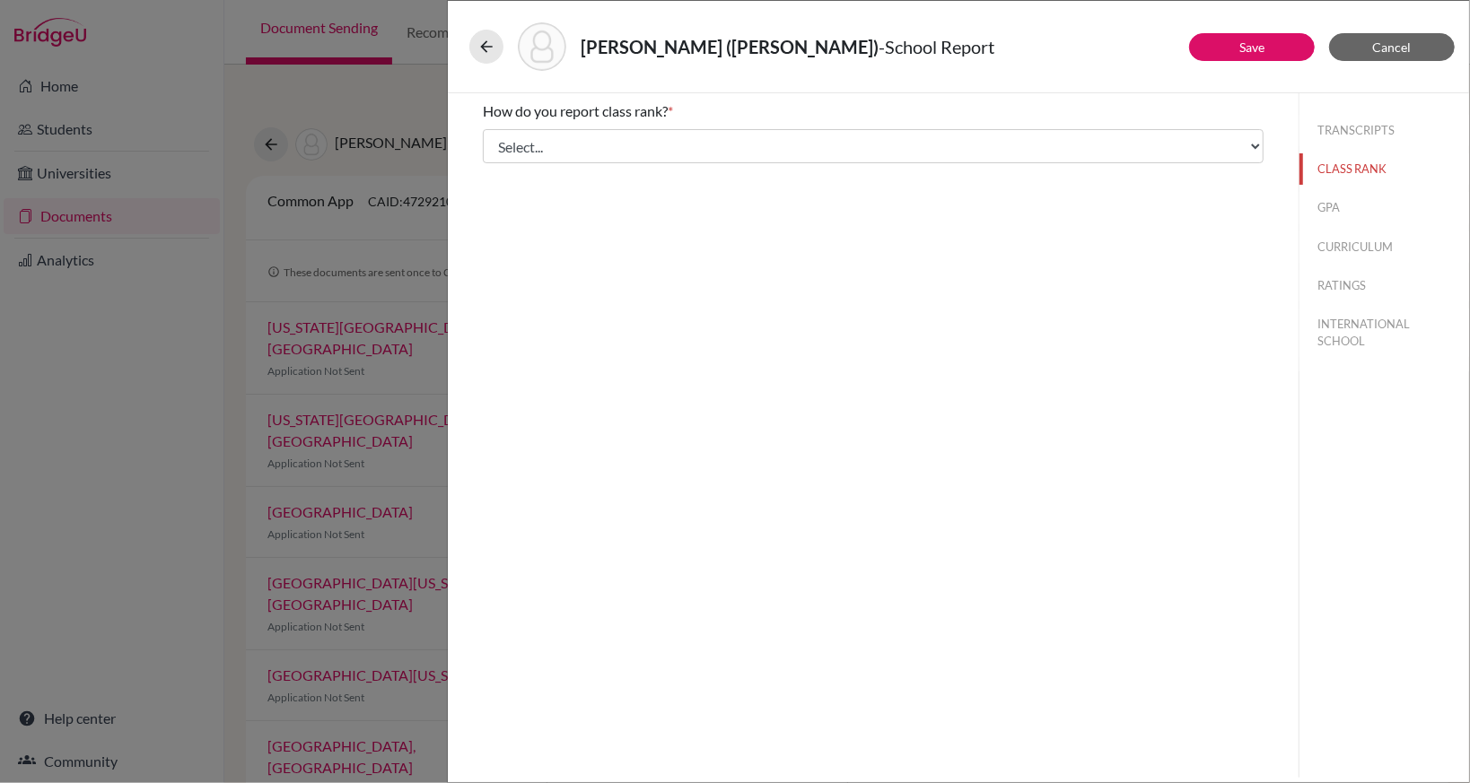
click at [781, 88] on div "Chen, Yu-Hung (Max) - School Report" at bounding box center [958, 47] width 1021 height 92
click at [1350, 246] on button "CURRICULUM" at bounding box center [1384, 247] width 170 height 31
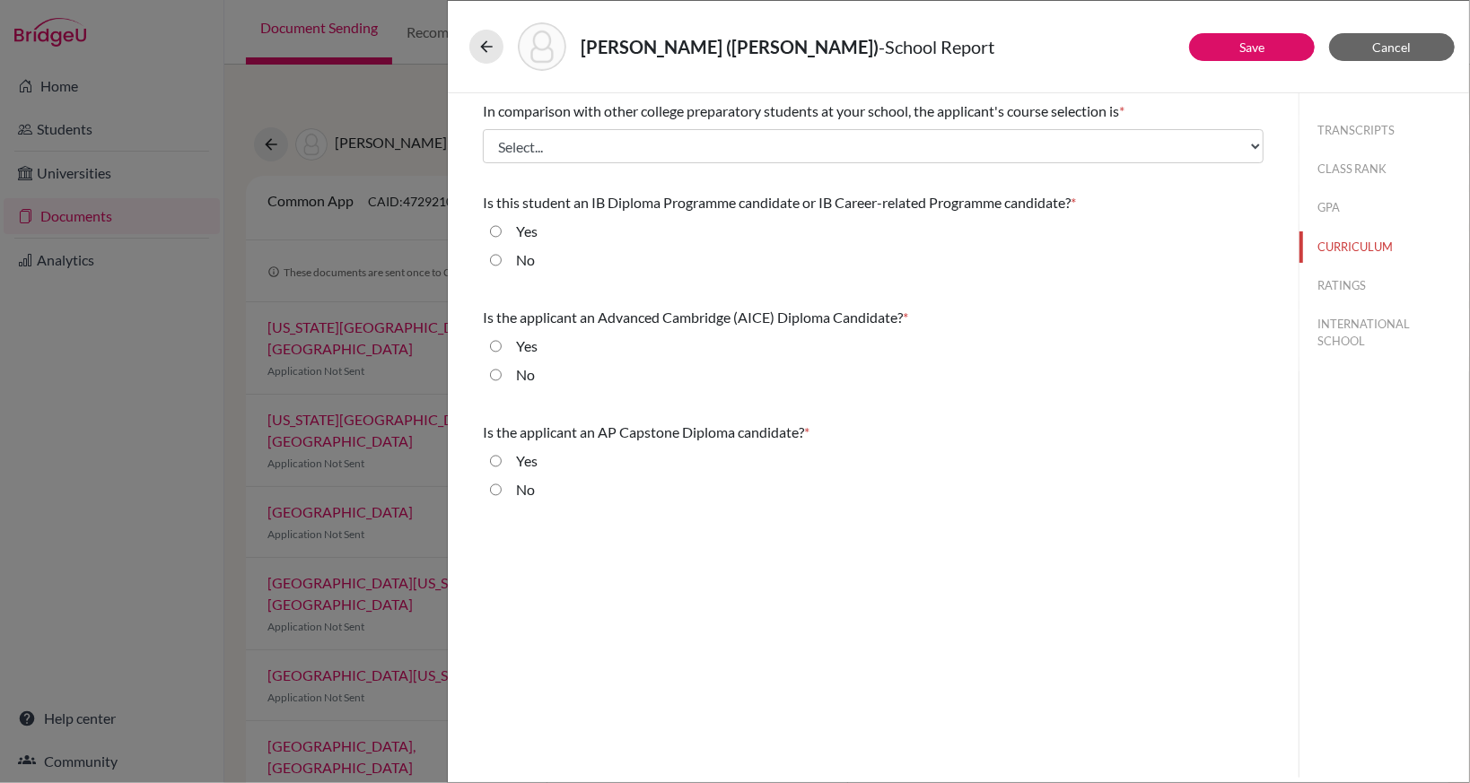
click at [499, 258] on input "No" at bounding box center [496, 260] width 12 height 22
radio input "true"
click at [503, 377] on div "No" at bounding box center [518, 378] width 33 height 29
click at [503, 376] on div "No" at bounding box center [518, 378] width 33 height 29
click at [495, 376] on input "No" at bounding box center [496, 375] width 12 height 22
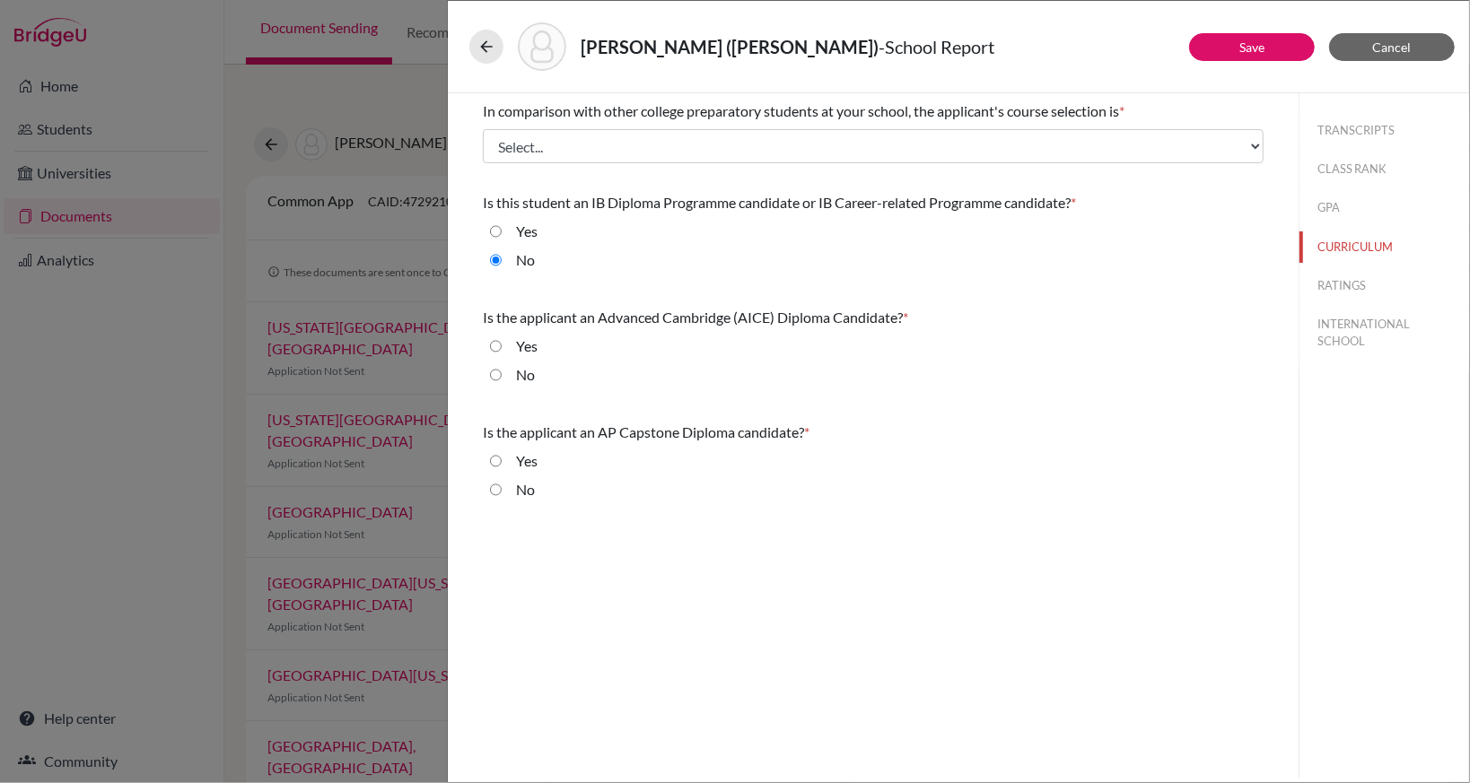
radio input "true"
click at [492, 485] on input "No" at bounding box center [496, 490] width 12 height 22
radio input "true"
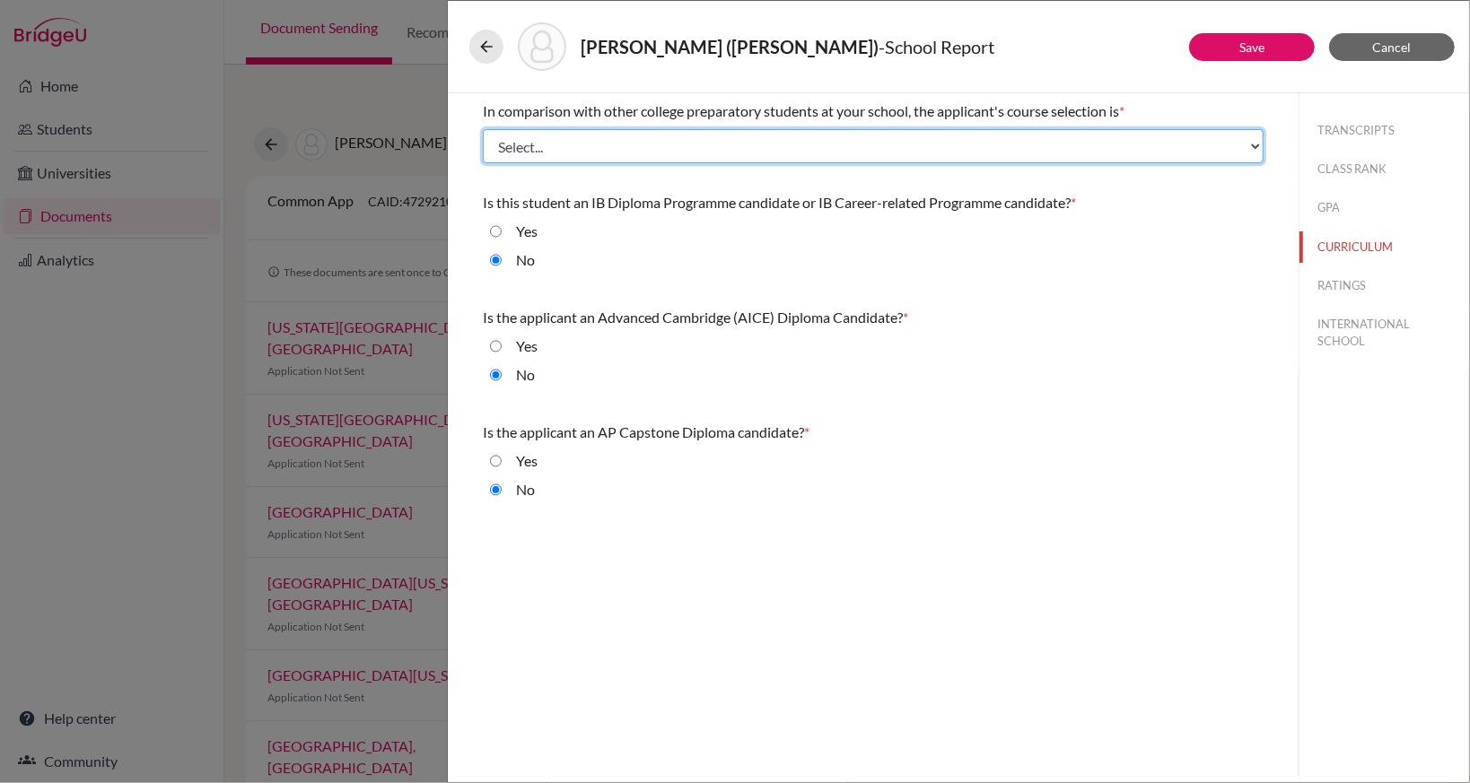
click at [734, 142] on select "Select... Less than demanding Average Demanding Very demanding Most demanding P…" at bounding box center [873, 146] width 781 height 34
select select "2"
click at [483, 129] on select "Select... Less than demanding Average Demanding Very demanding Most demanding P…" at bounding box center [873, 146] width 781 height 34
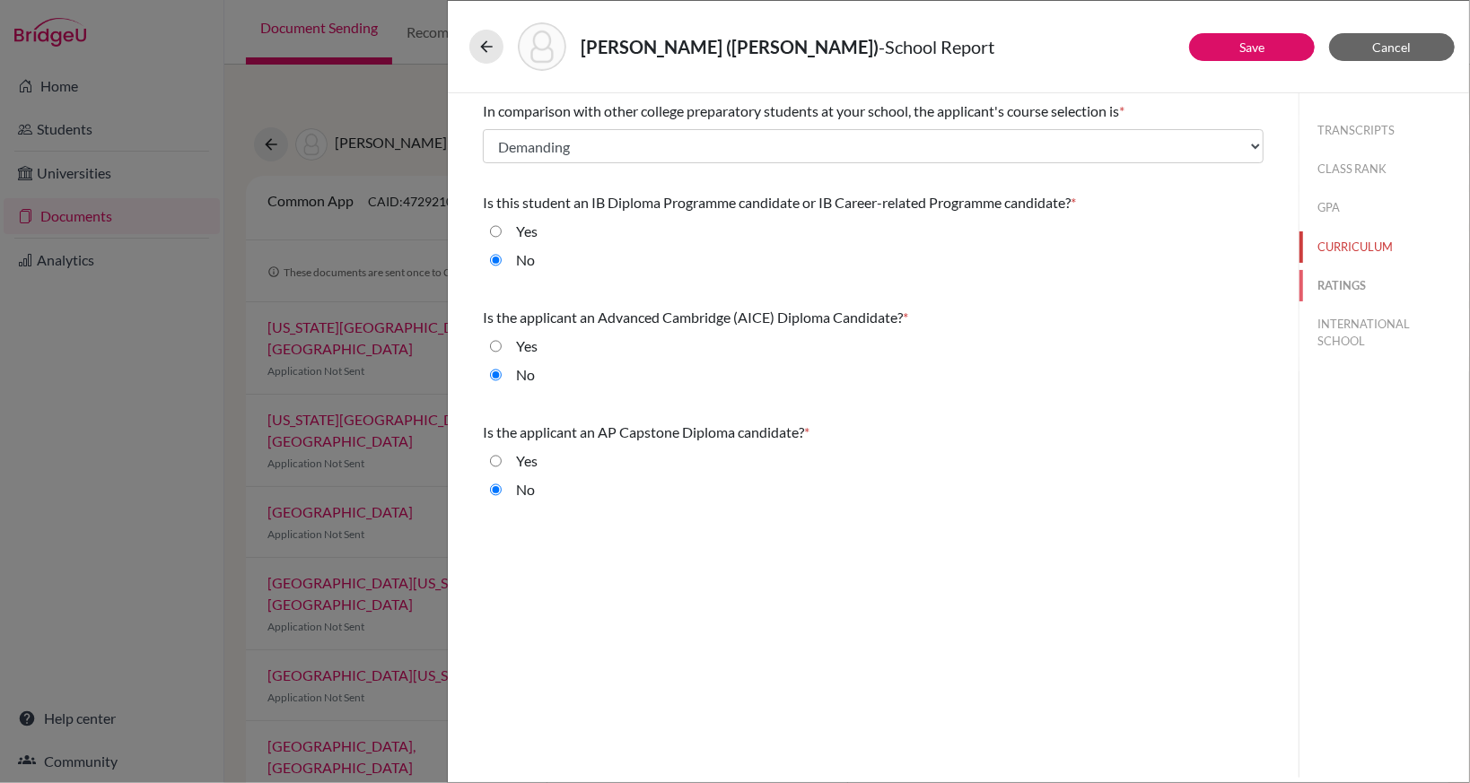
click at [1344, 285] on button "RATINGS" at bounding box center [1384, 285] width 170 height 31
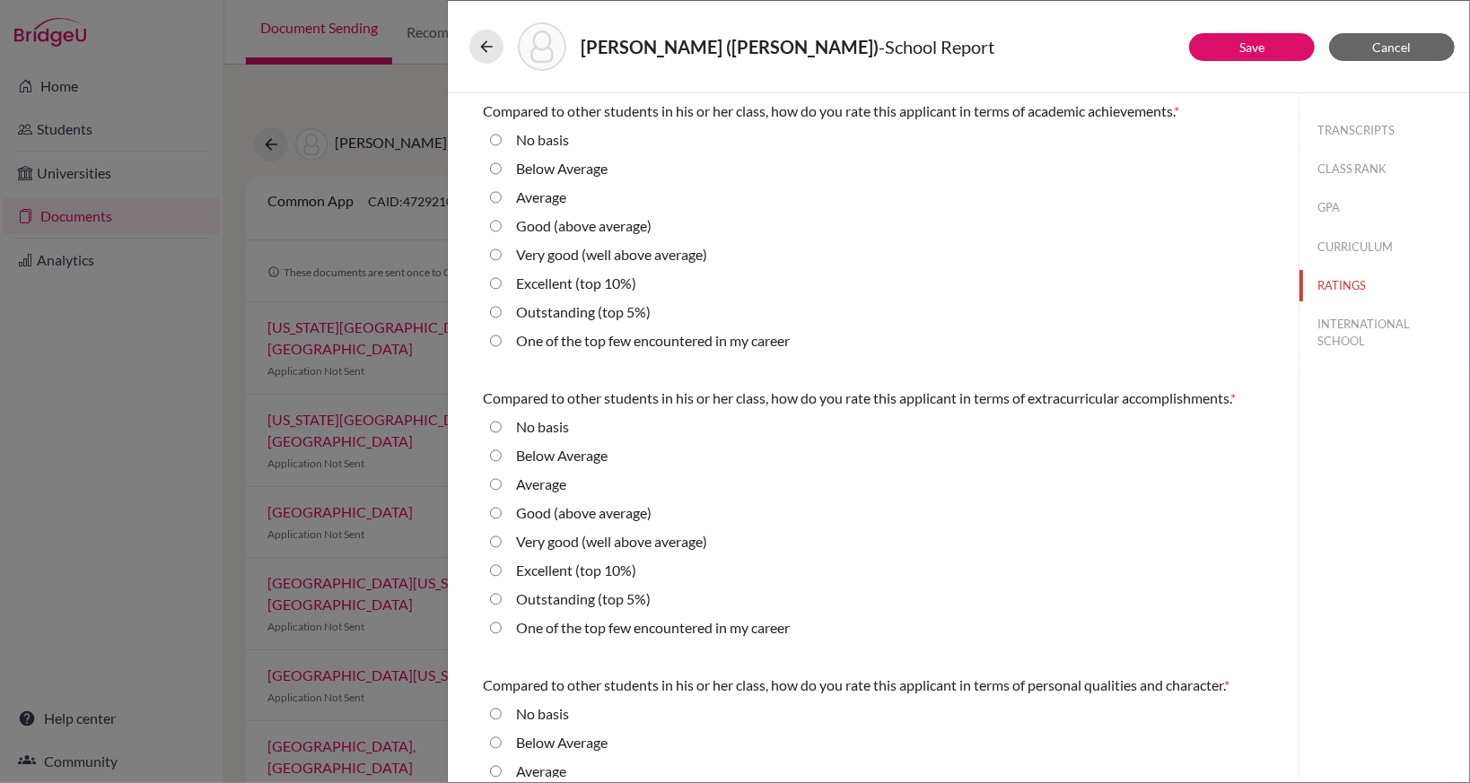
click at [520, 146] on label "No basis" at bounding box center [542, 140] width 53 height 22
click at [502, 146] on basis "No basis" at bounding box center [496, 140] width 12 height 22
radio basis "true"
click at [549, 424] on label "No basis" at bounding box center [542, 427] width 53 height 22
click at [502, 424] on basis "No basis" at bounding box center [496, 427] width 12 height 22
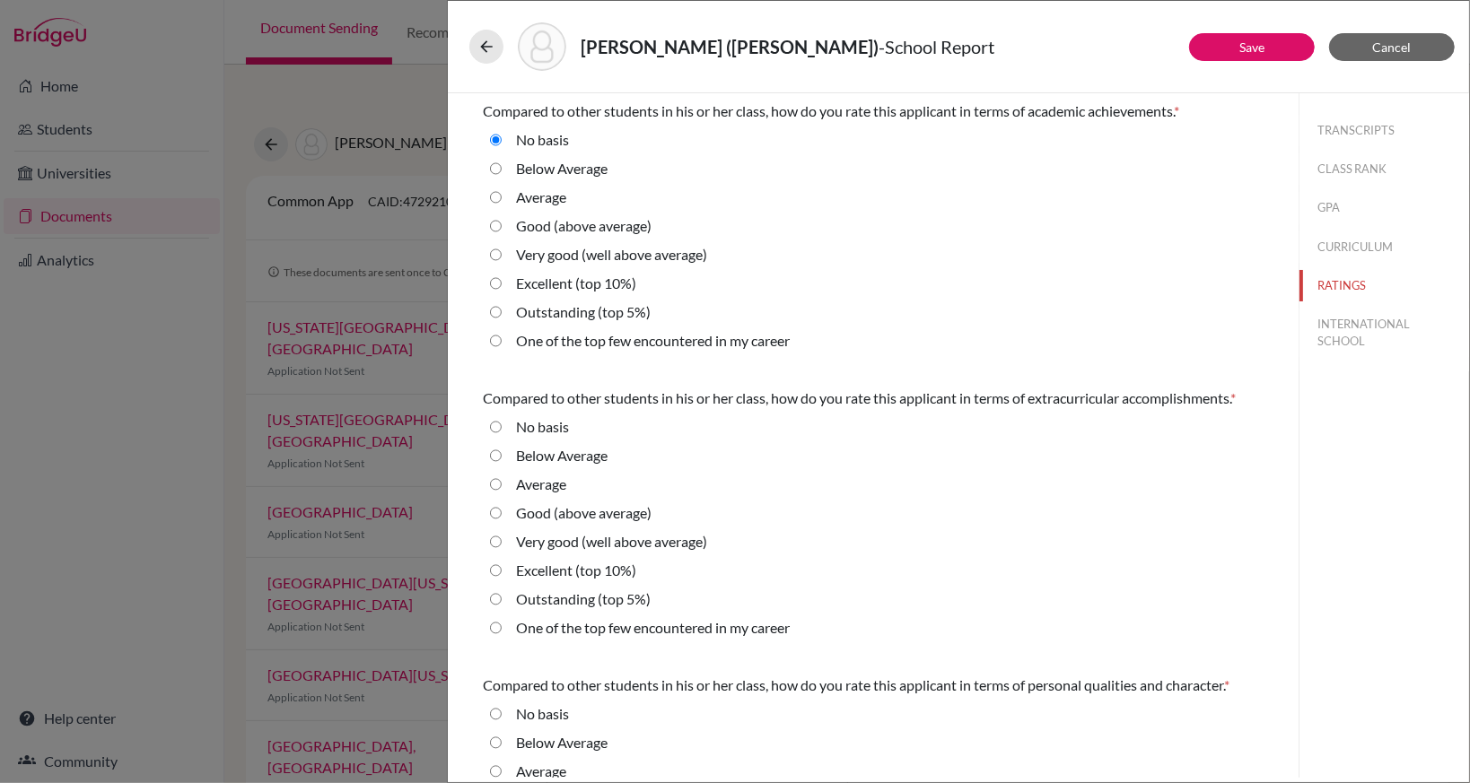
radio basis "true"
click at [489, 54] on icon at bounding box center [486, 47] width 18 height 18
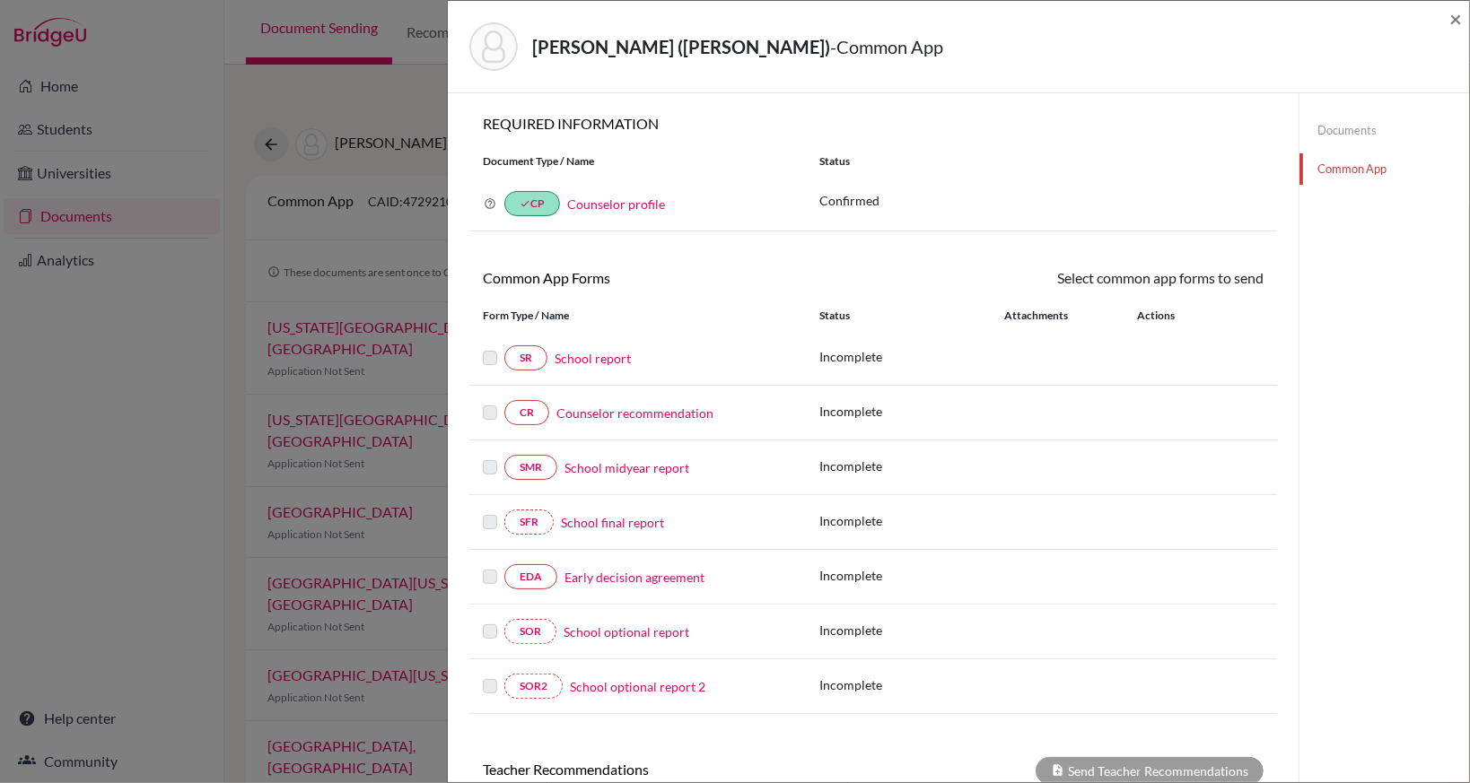
click at [110, 389] on div "Chen, Yu-Hung (Max) - Common App × × REQUIRED INFORMATION Document Type / Name …" at bounding box center [735, 391] width 1470 height 783
click at [1457, 23] on span "×" at bounding box center [1455, 18] width 13 height 26
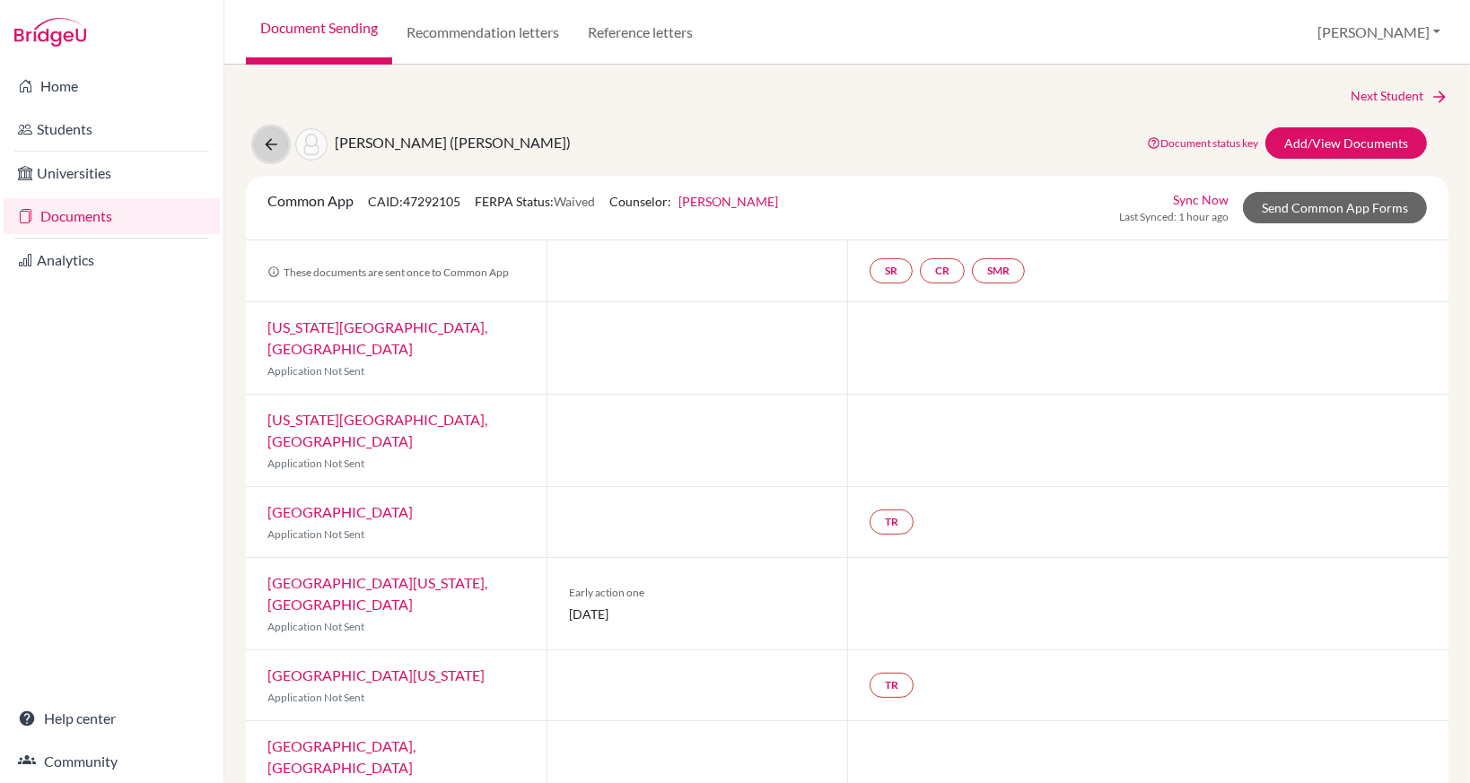
click at [275, 142] on icon at bounding box center [271, 145] width 18 height 18
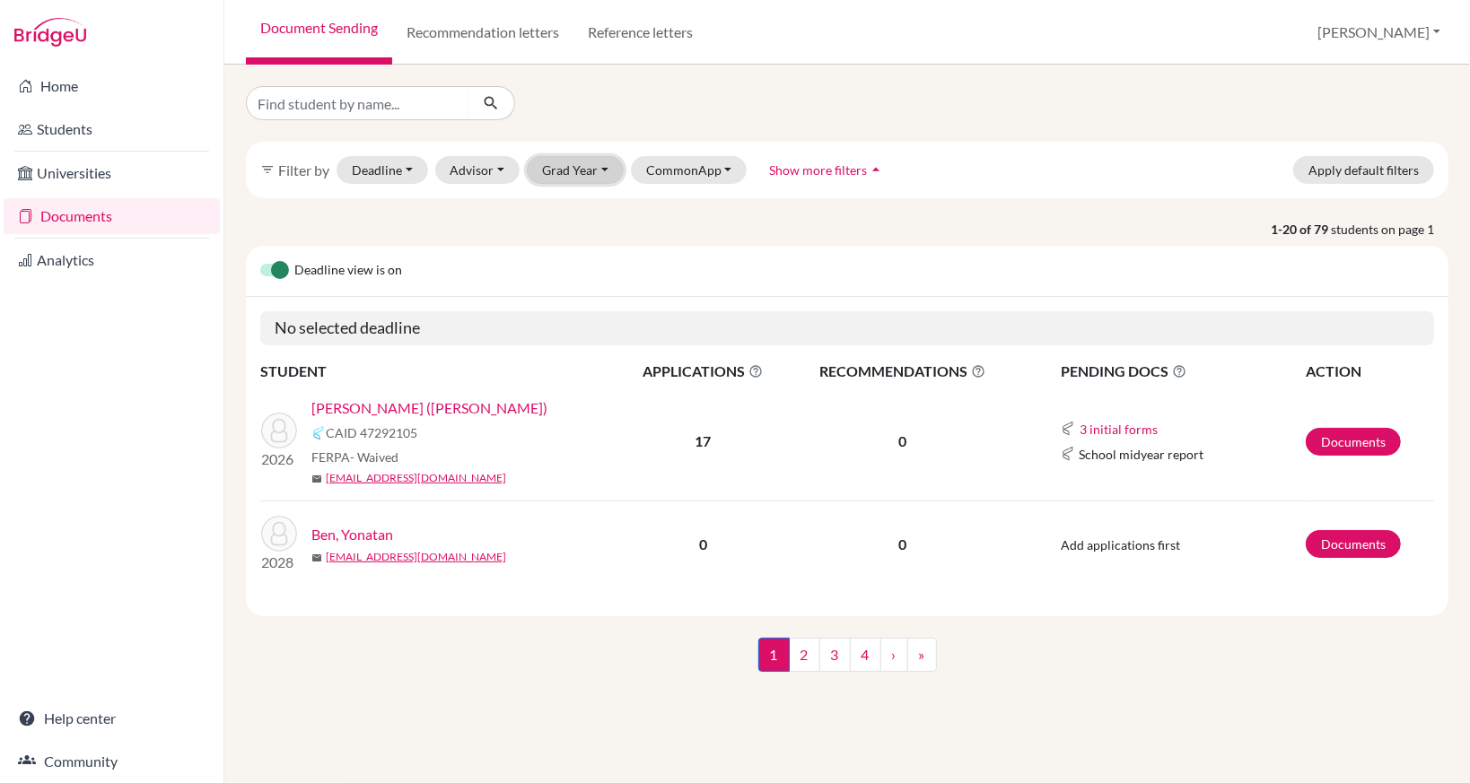
click at [553, 175] on button "Grad Year" at bounding box center [575, 170] width 97 height 28
click at [573, 259] on span "2026" at bounding box center [565, 266] width 32 height 22
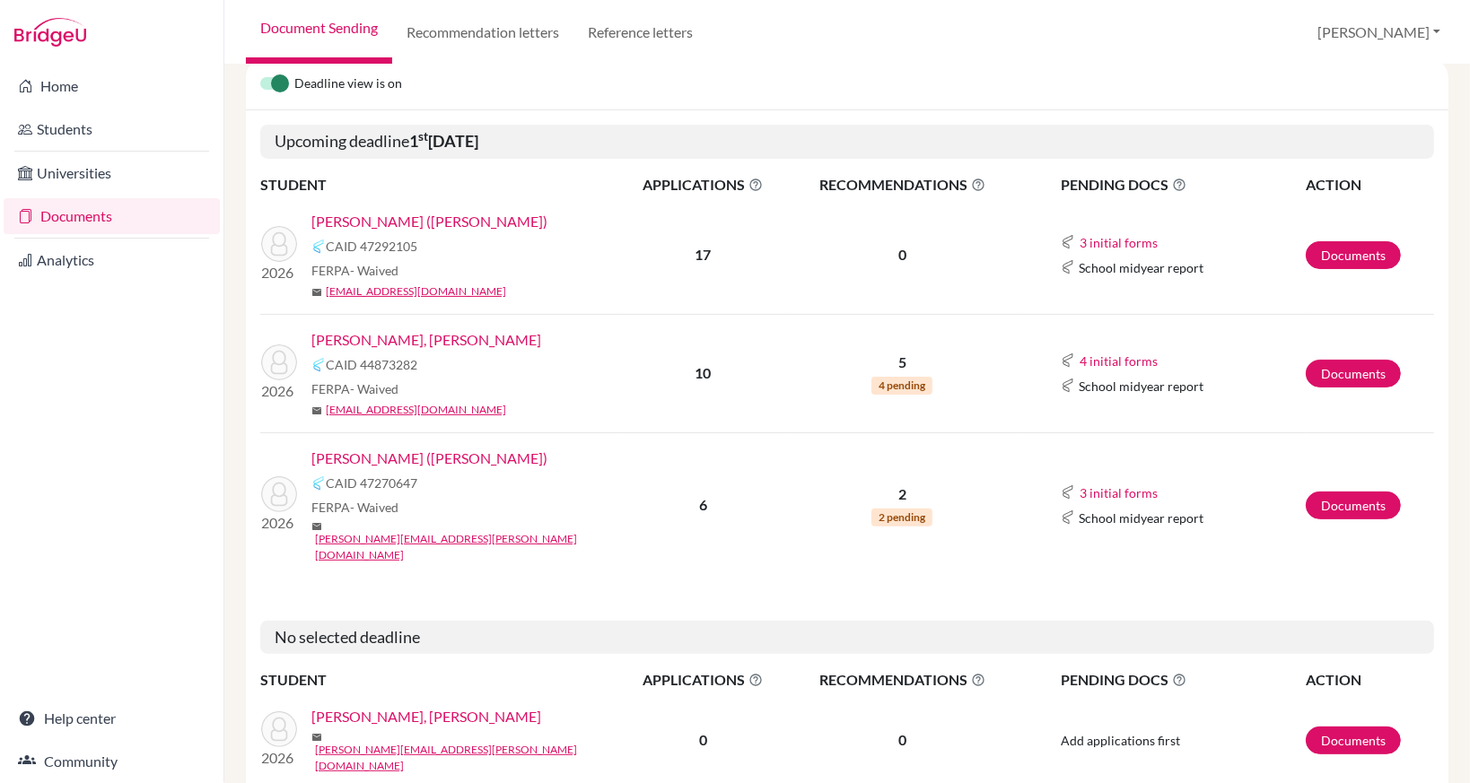
scroll to position [269, 0]
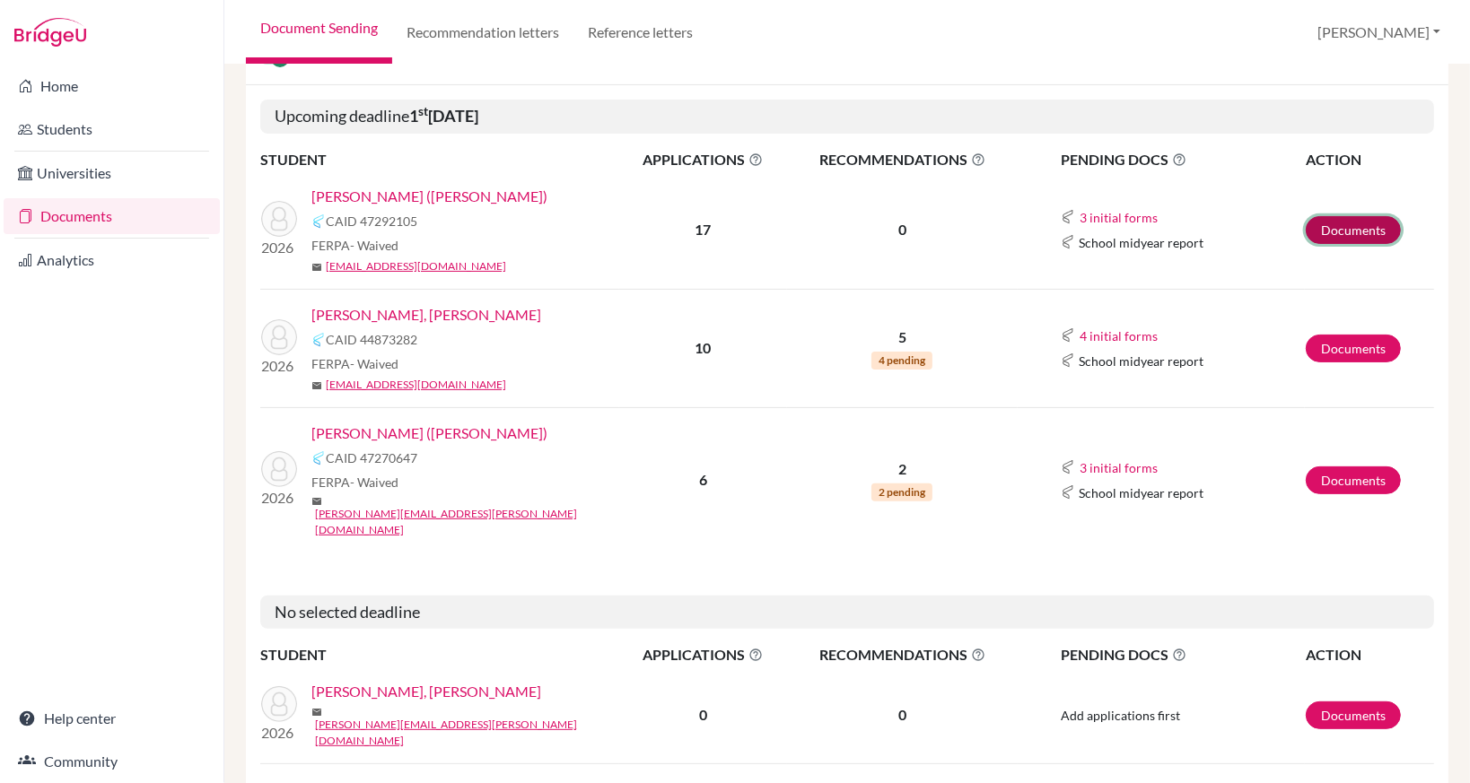
click at [1368, 231] on link "Documents" at bounding box center [1353, 230] width 95 height 28
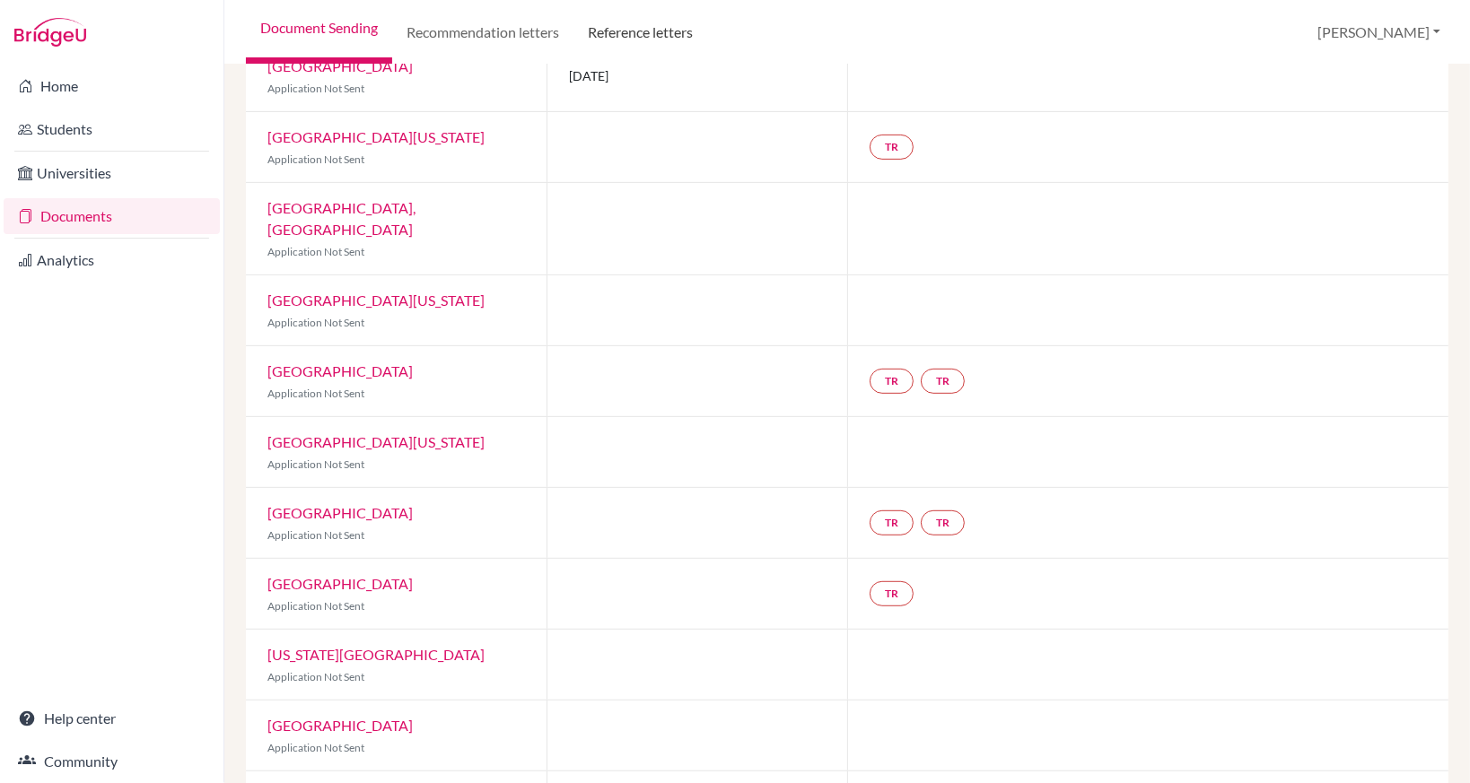
scroll to position [538, 0]
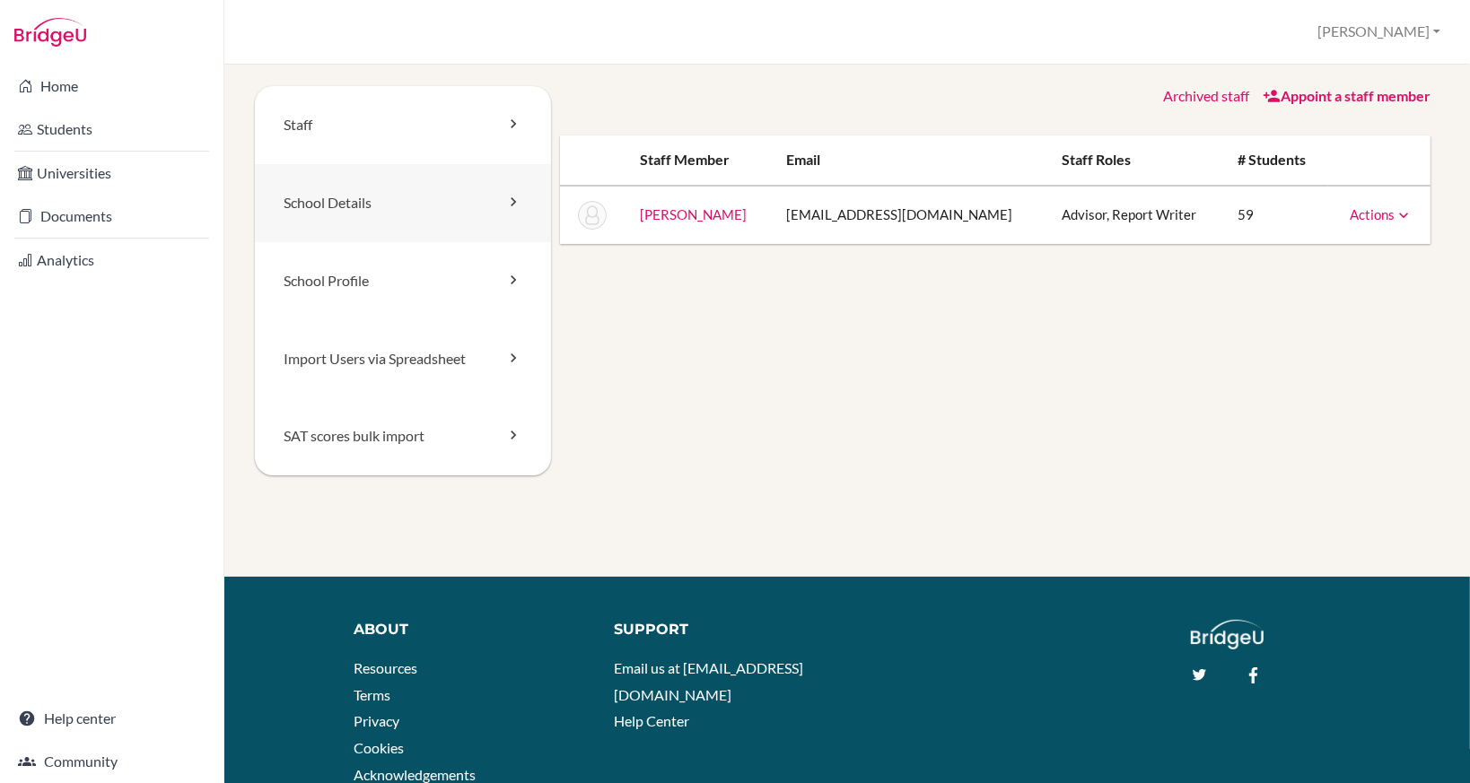
click at [444, 211] on link "School Details" at bounding box center [403, 203] width 296 height 78
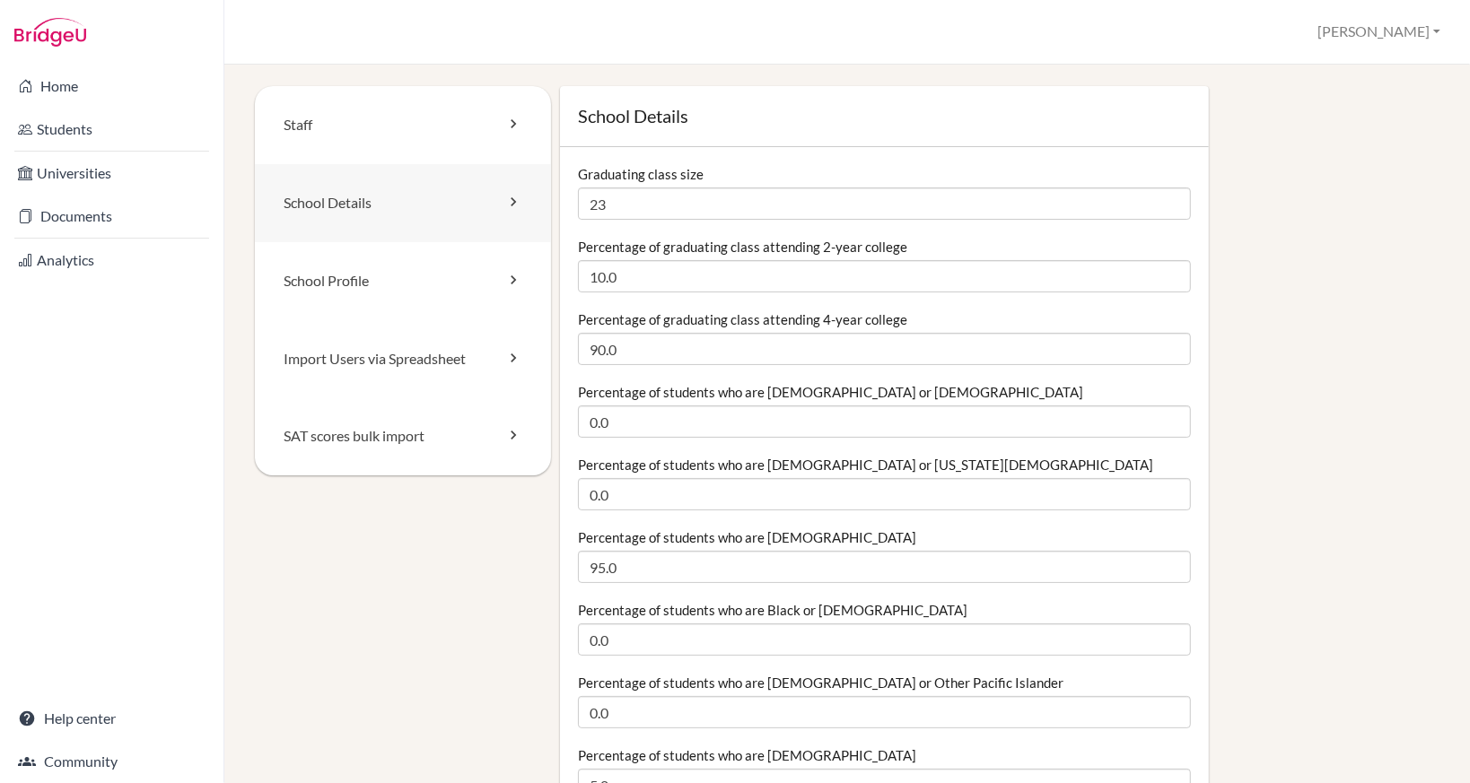
click at [471, 217] on link "School Details" at bounding box center [403, 203] width 296 height 78
click at [469, 273] on link "School Profile" at bounding box center [403, 281] width 296 height 78
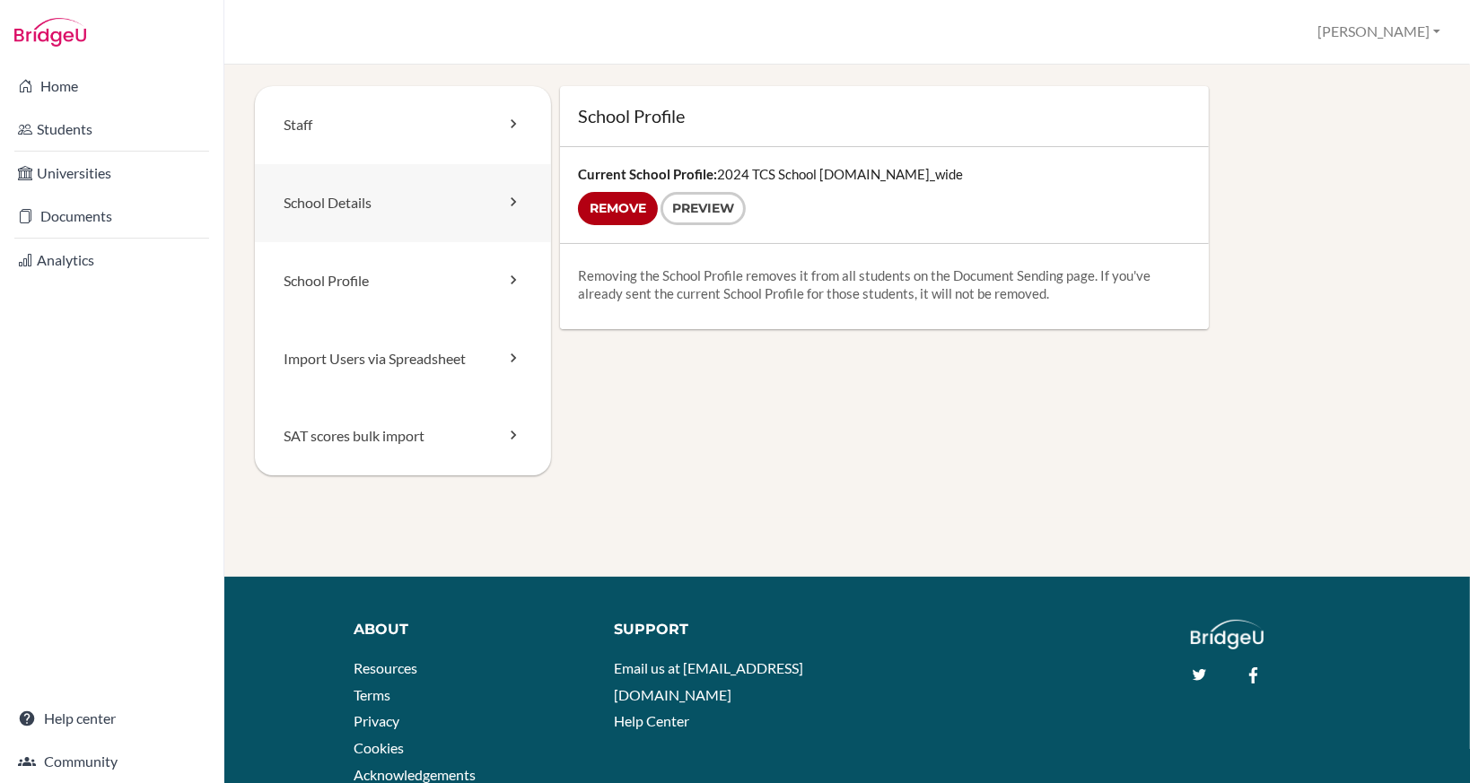
click at [458, 194] on link "School Details" at bounding box center [403, 203] width 296 height 78
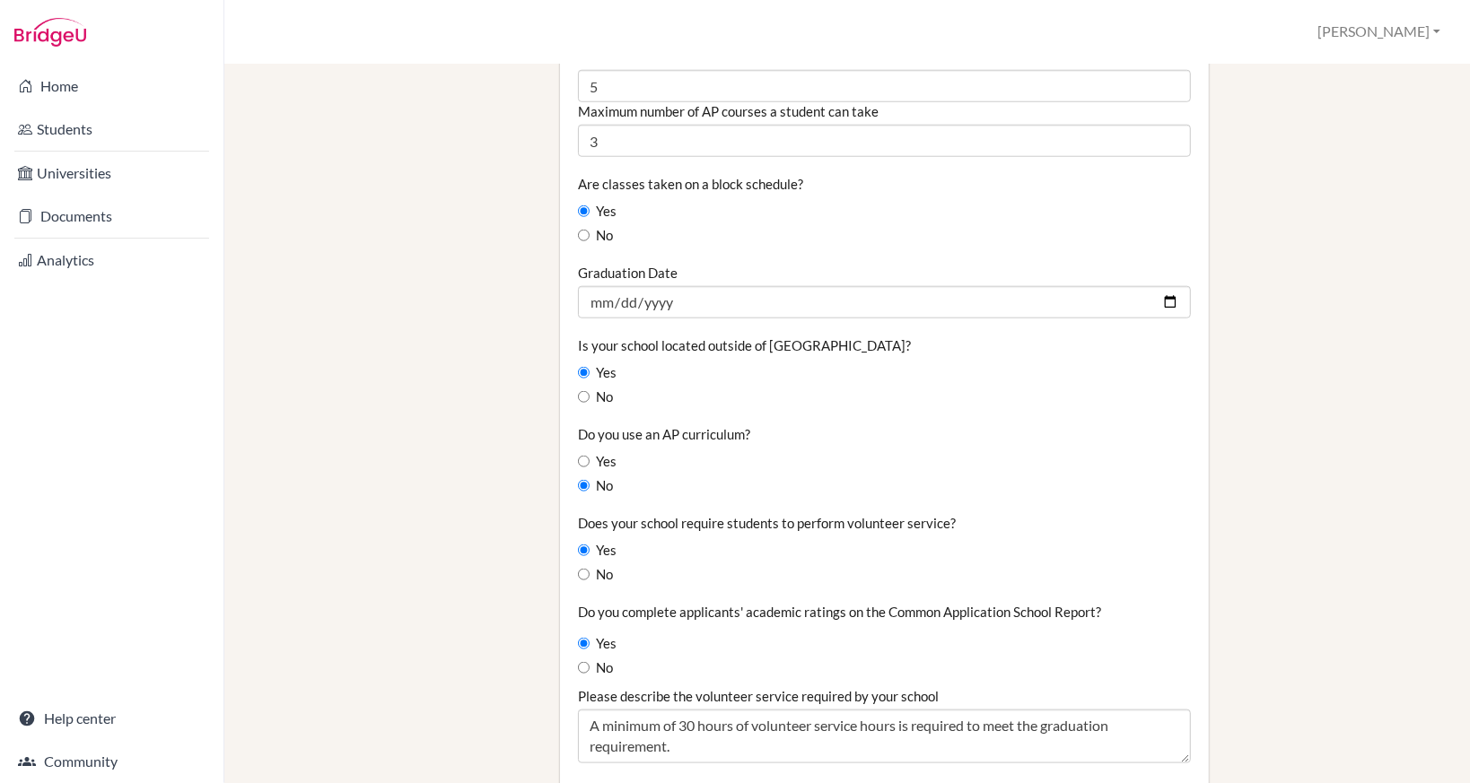
scroll to position [1346, 0]
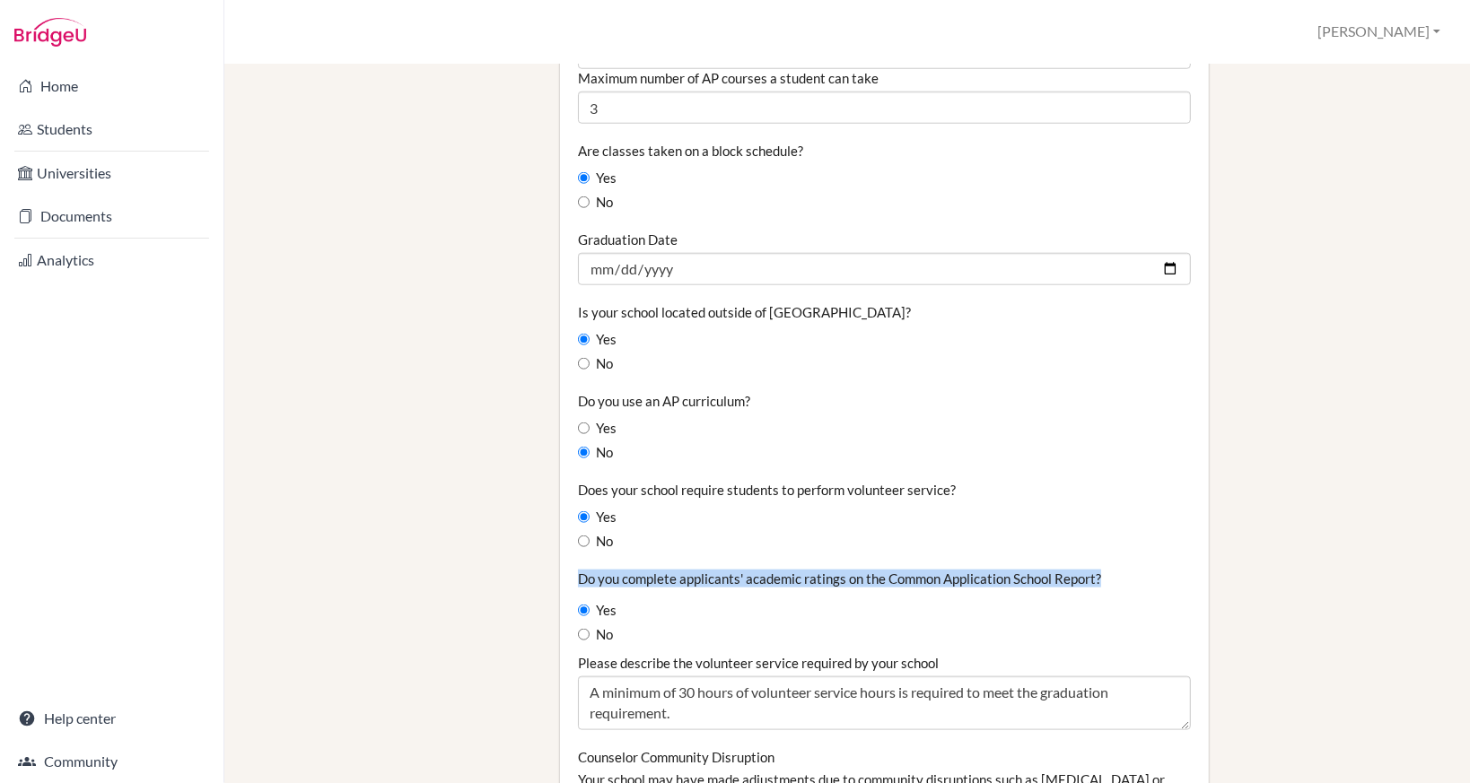
drag, startPoint x: 577, startPoint y: 585, endPoint x: 1108, endPoint y: 570, distance: 531.5
copy label "Do you complete applicants' academic ratings on the Common Application School R…"
